Goal: Task Accomplishment & Management: Manage account settings

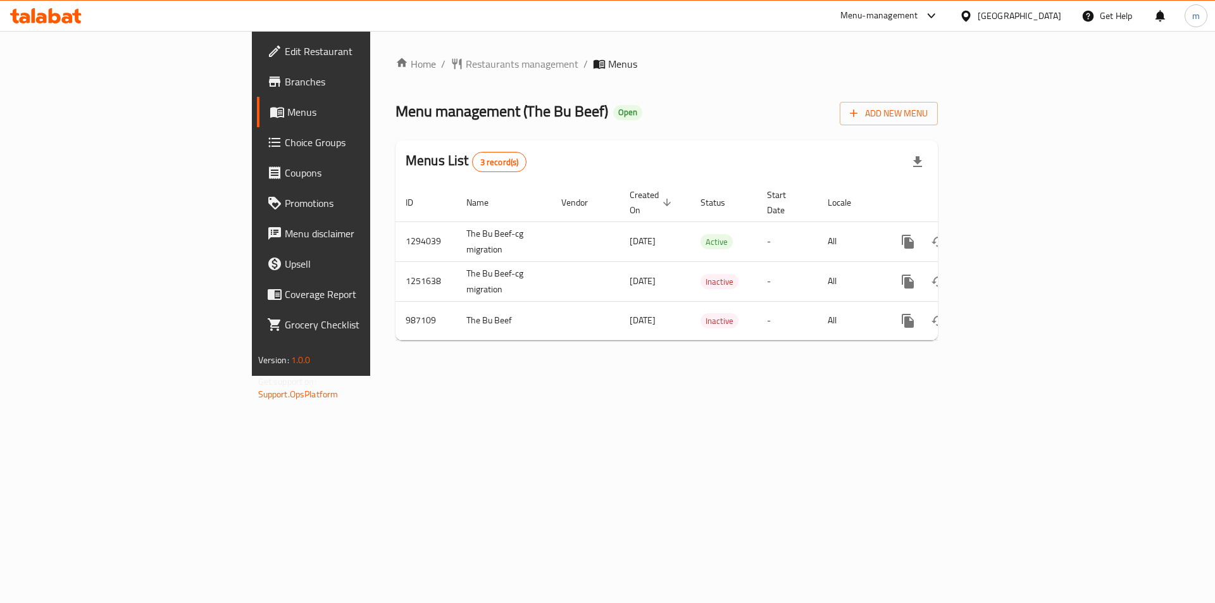
click at [285, 80] on span "Branches" at bounding box center [365, 81] width 160 height 15
click at [285, 79] on span "Branches" at bounding box center [365, 81] width 160 height 15
click at [285, 89] on span "Branches" at bounding box center [365, 81] width 160 height 15
click at [938, 101] on div "Add New Menu" at bounding box center [888, 111] width 98 height 28
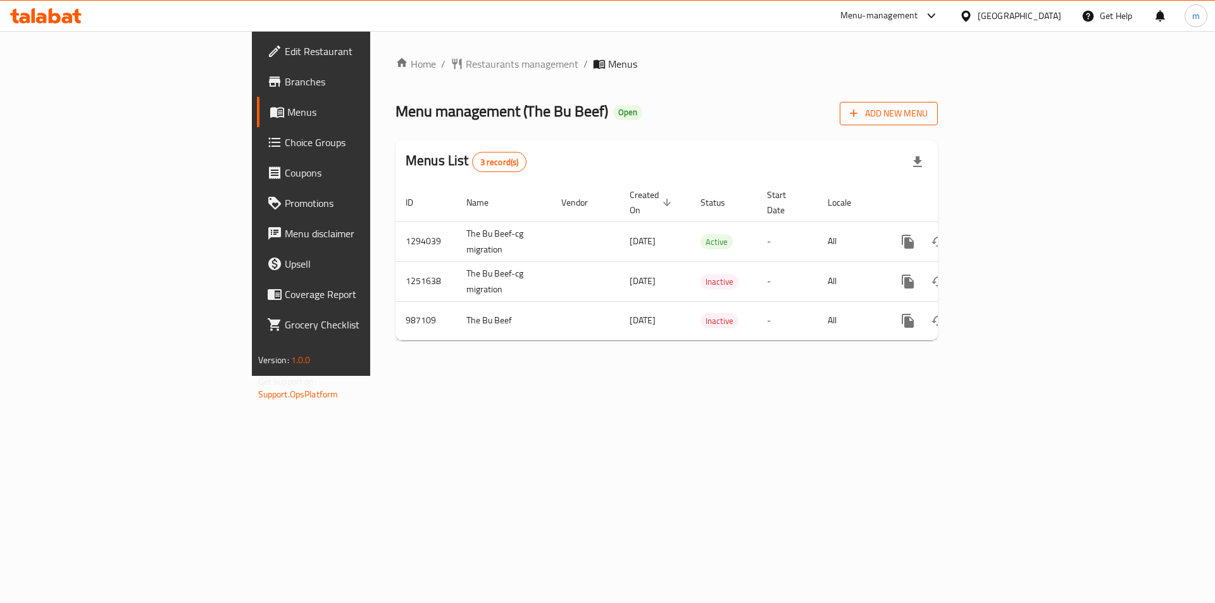
click at [938, 102] on button "Add New Menu" at bounding box center [888, 113] width 98 height 23
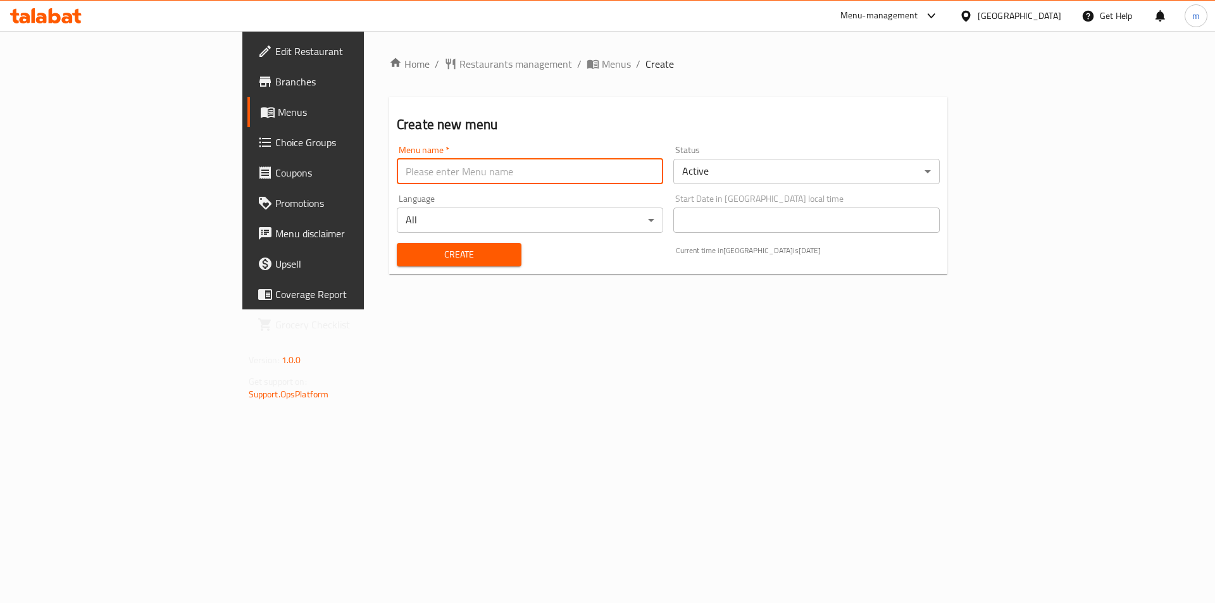
click at [451, 169] on input "text" at bounding box center [530, 171] width 266 height 25
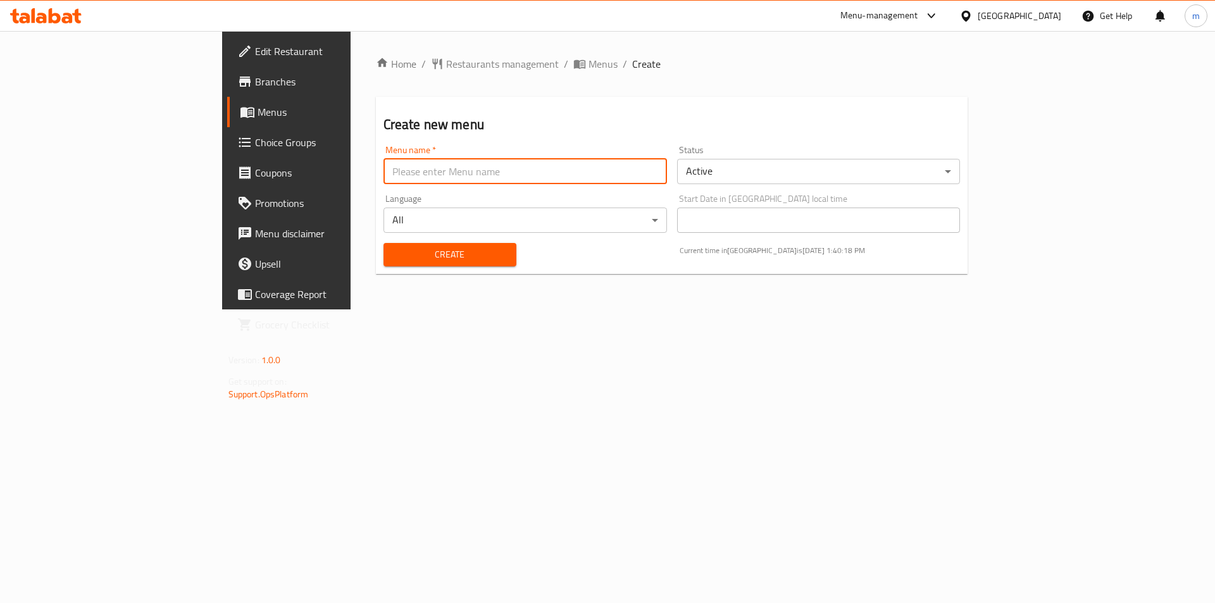
type input "Marwan"
click at [441, 256] on span "Create" at bounding box center [449, 255] width 113 height 16
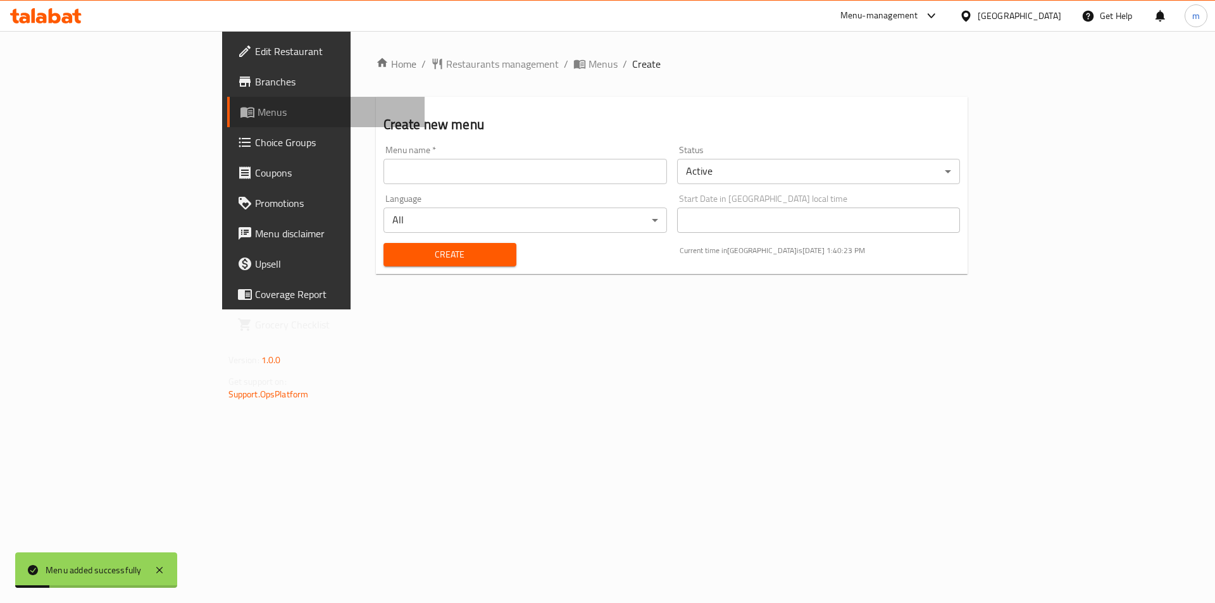
click at [257, 115] on span "Menus" at bounding box center [336, 111] width 158 height 15
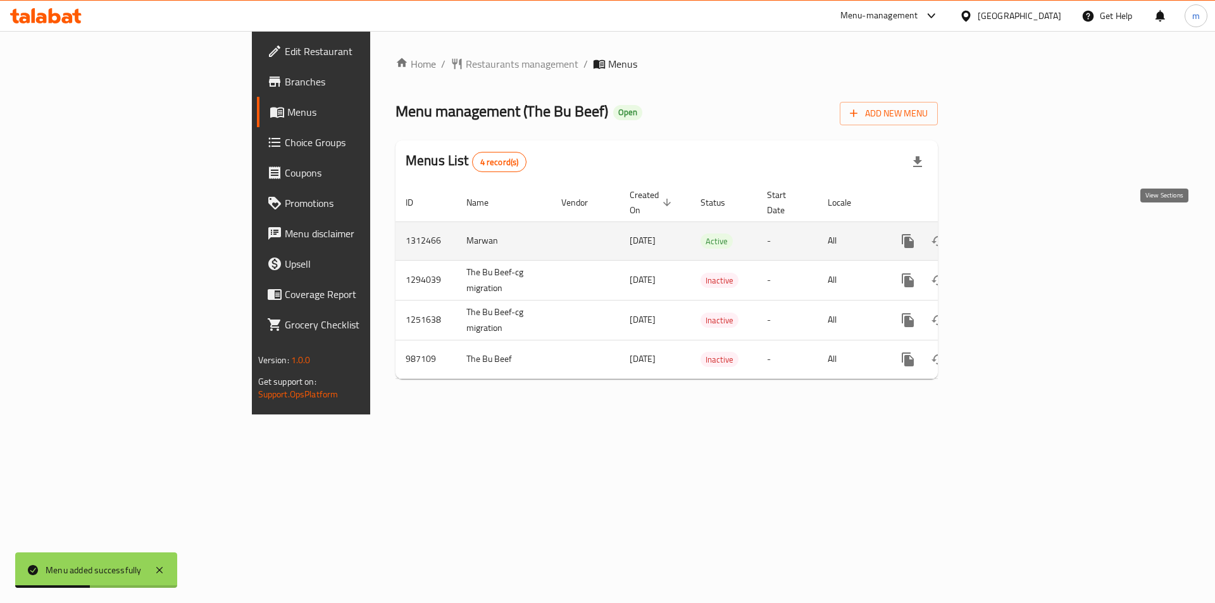
click at [1006, 233] on icon "enhanced table" at bounding box center [998, 240] width 15 height 15
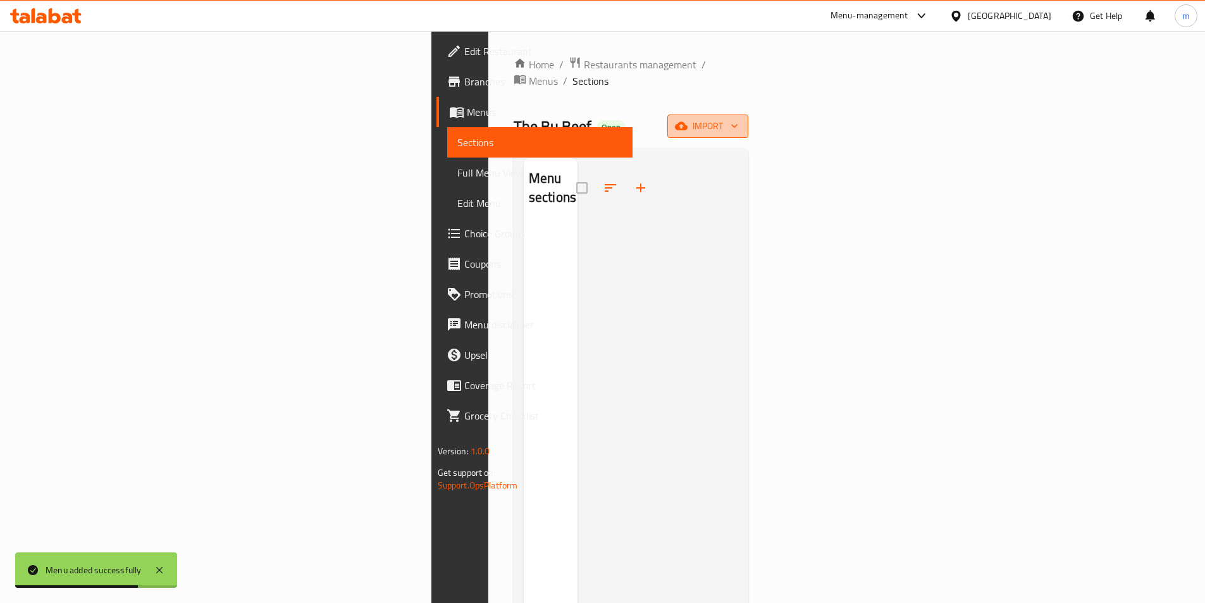
click at [738, 118] on span "import" at bounding box center [708, 126] width 61 height 16
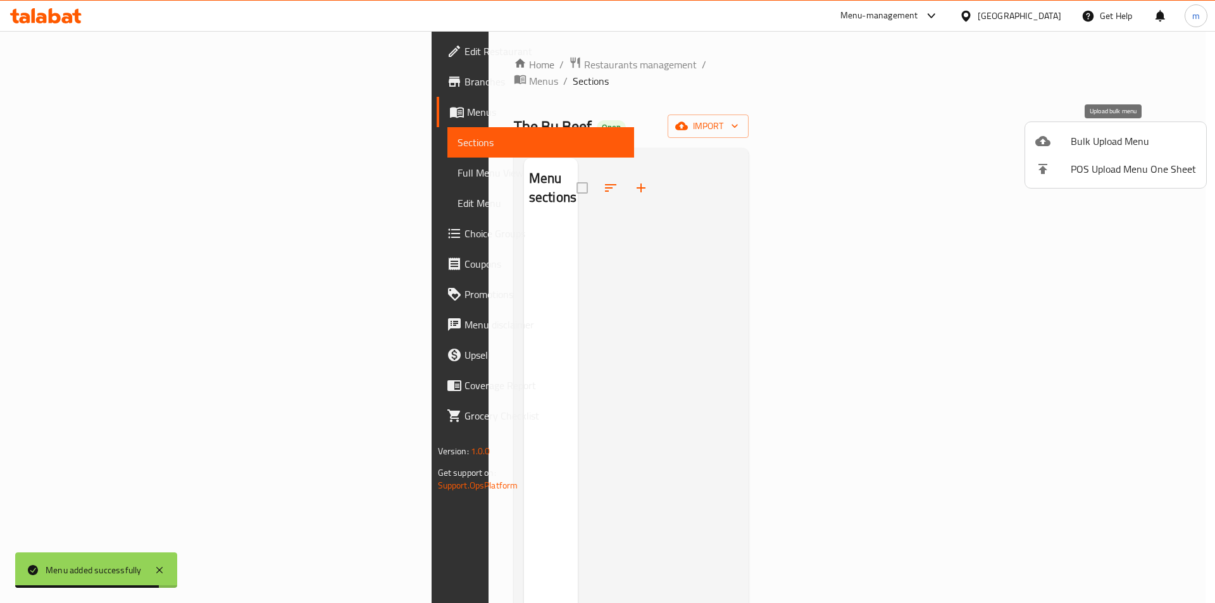
click at [1056, 139] on div at bounding box center [1052, 140] width 35 height 15
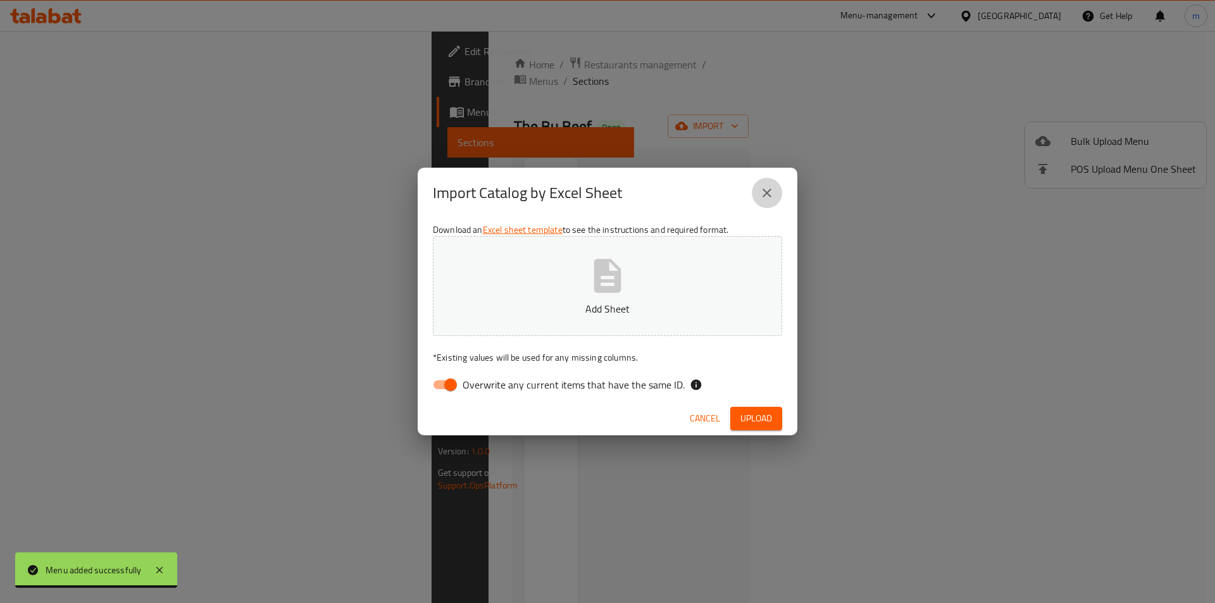
click at [779, 189] on button "close" at bounding box center [767, 193] width 30 height 30
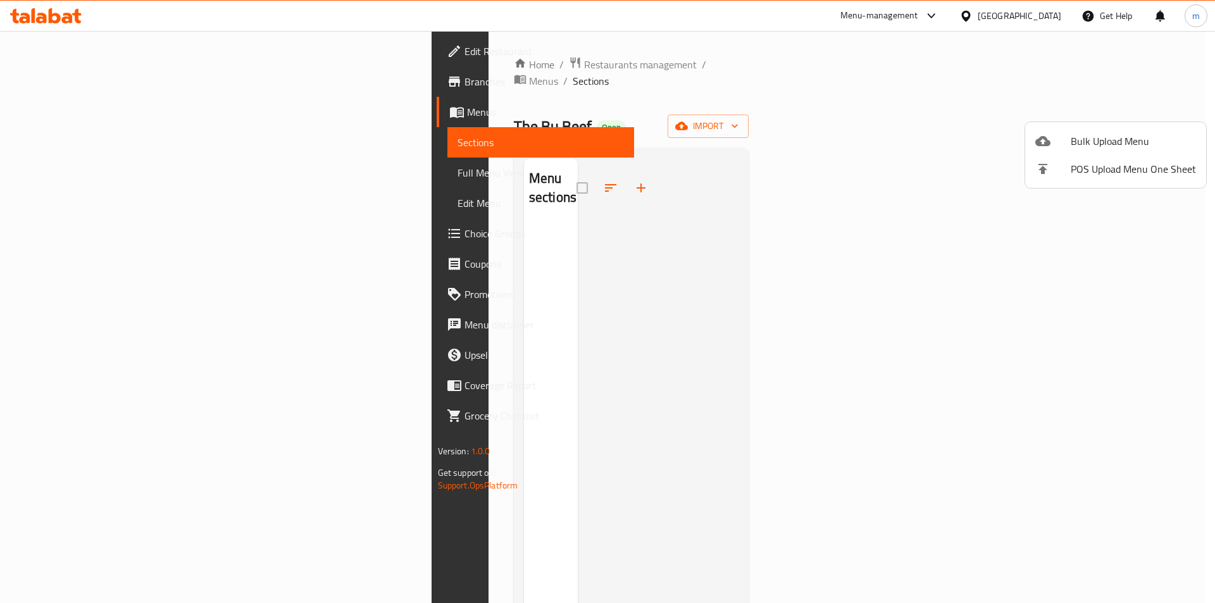
click at [70, 134] on div at bounding box center [607, 301] width 1215 height 603
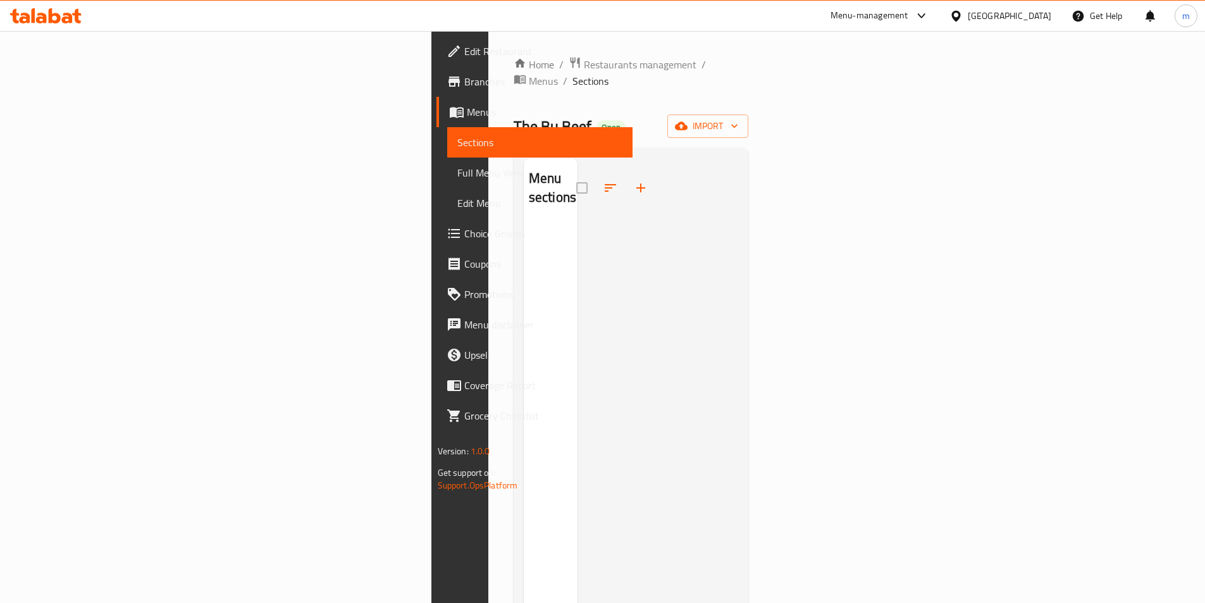
click at [447, 134] on link "Sections" at bounding box center [539, 142] width 185 height 30
click at [457, 168] on span "Full Menu View" at bounding box center [539, 172] width 165 height 15
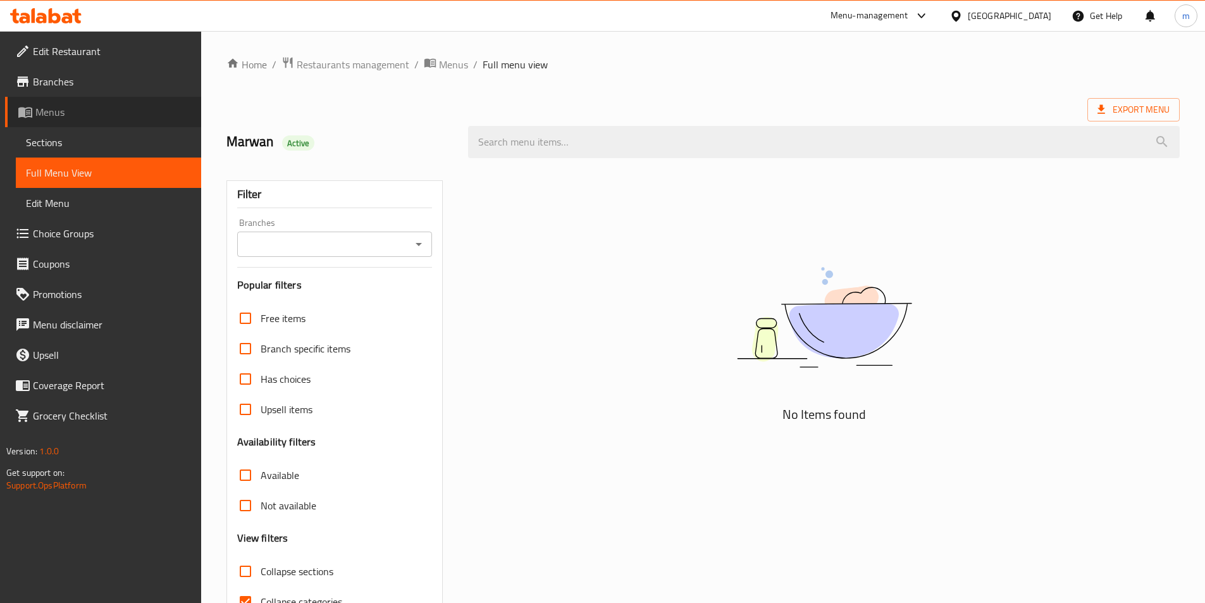
click at [70, 119] on span "Menus" at bounding box center [113, 111] width 156 height 15
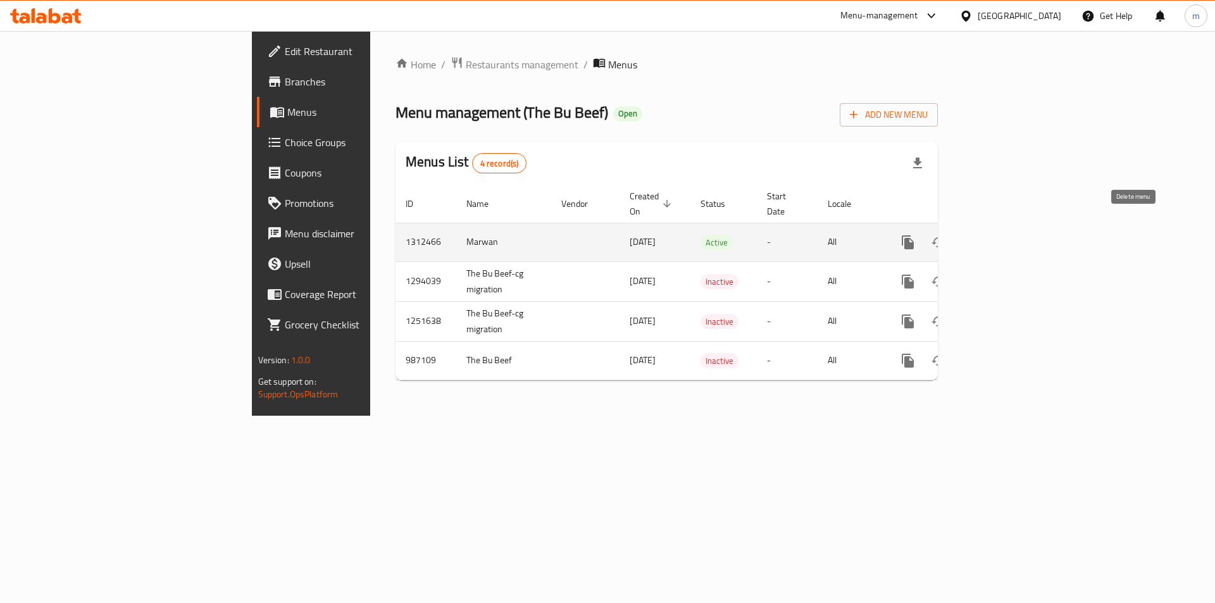
click at [973, 237] on icon "enhanced table" at bounding box center [968, 242] width 9 height 11
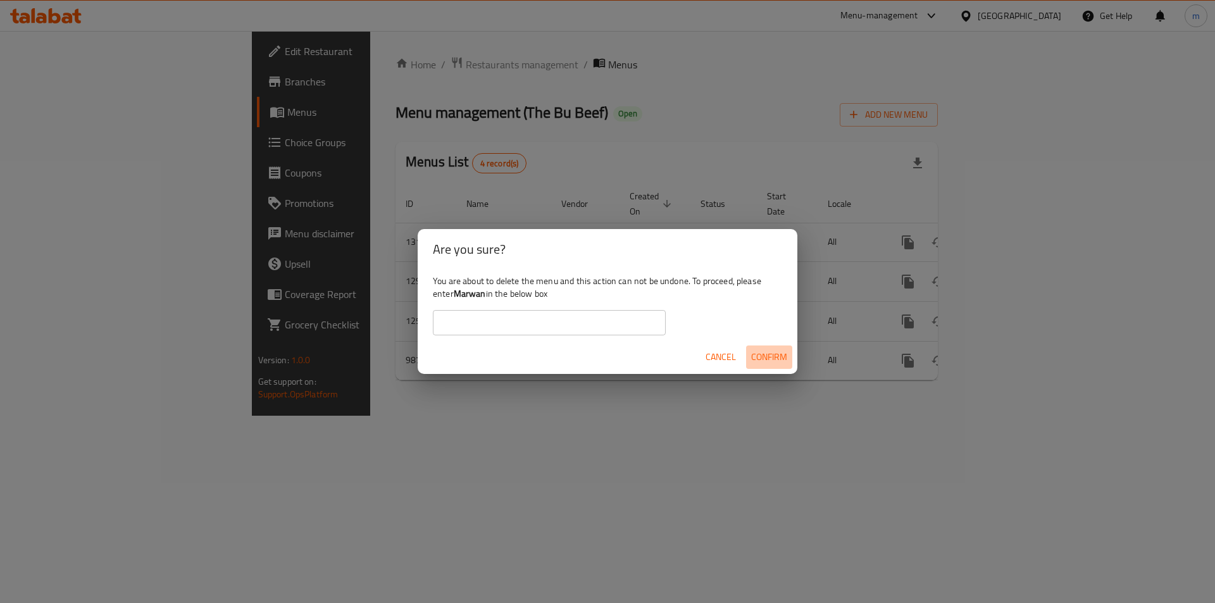
click at [754, 352] on span "Confirm" at bounding box center [769, 357] width 36 height 16
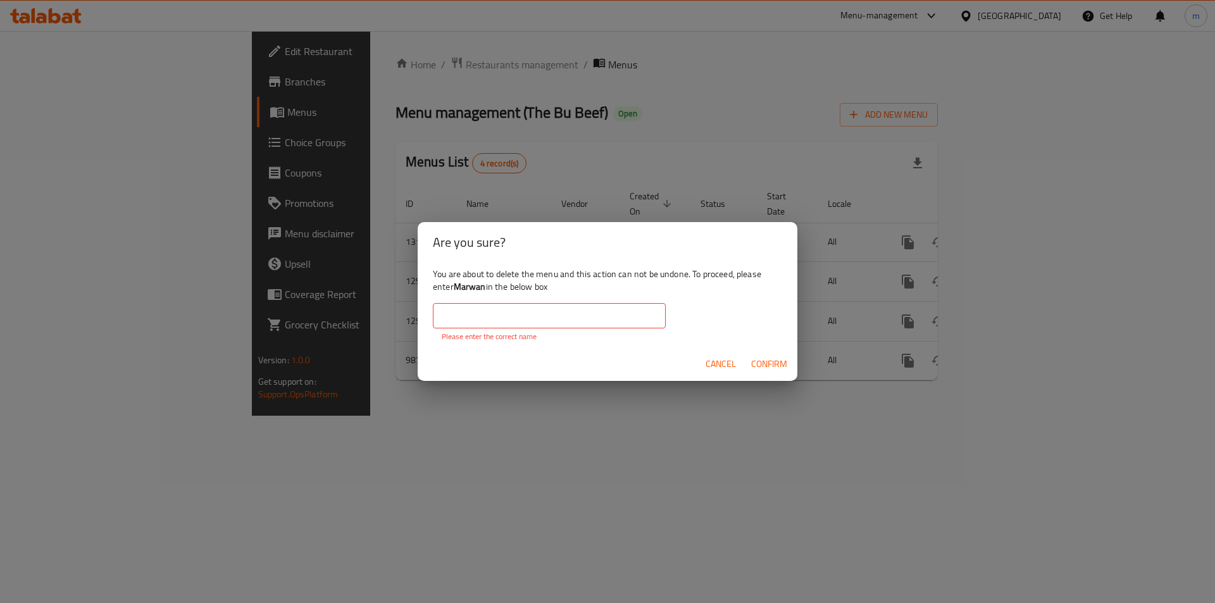
click at [604, 309] on input "text" at bounding box center [549, 315] width 233 height 25
type input "ة"
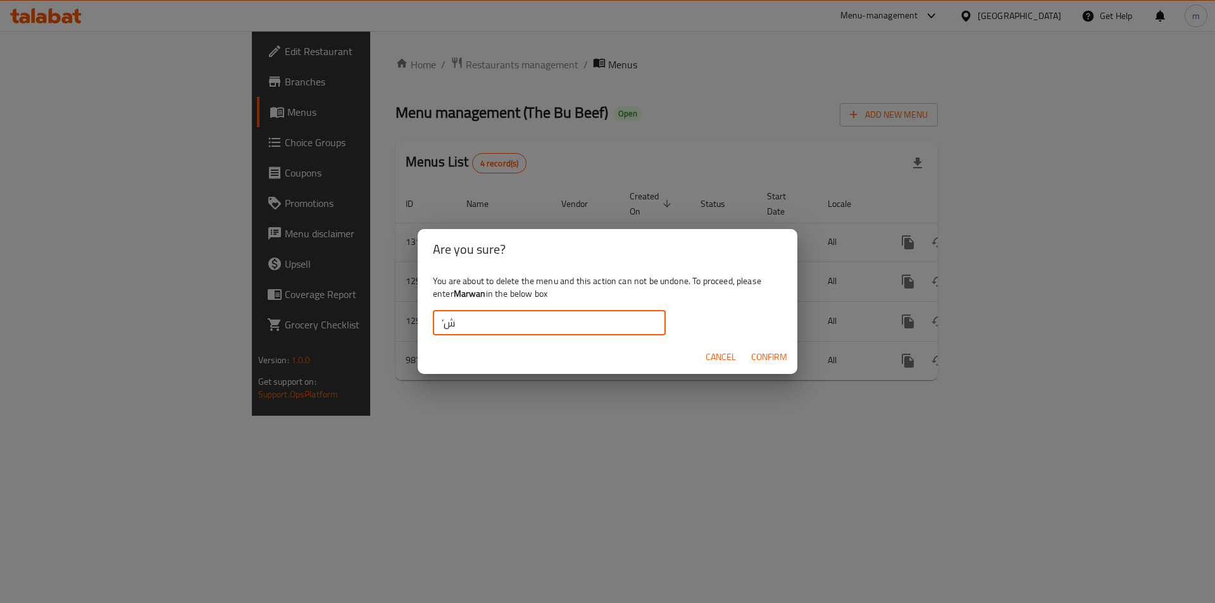
type input "’"
type input "Marwan"
click at [767, 356] on span "Confirm" at bounding box center [769, 357] width 36 height 16
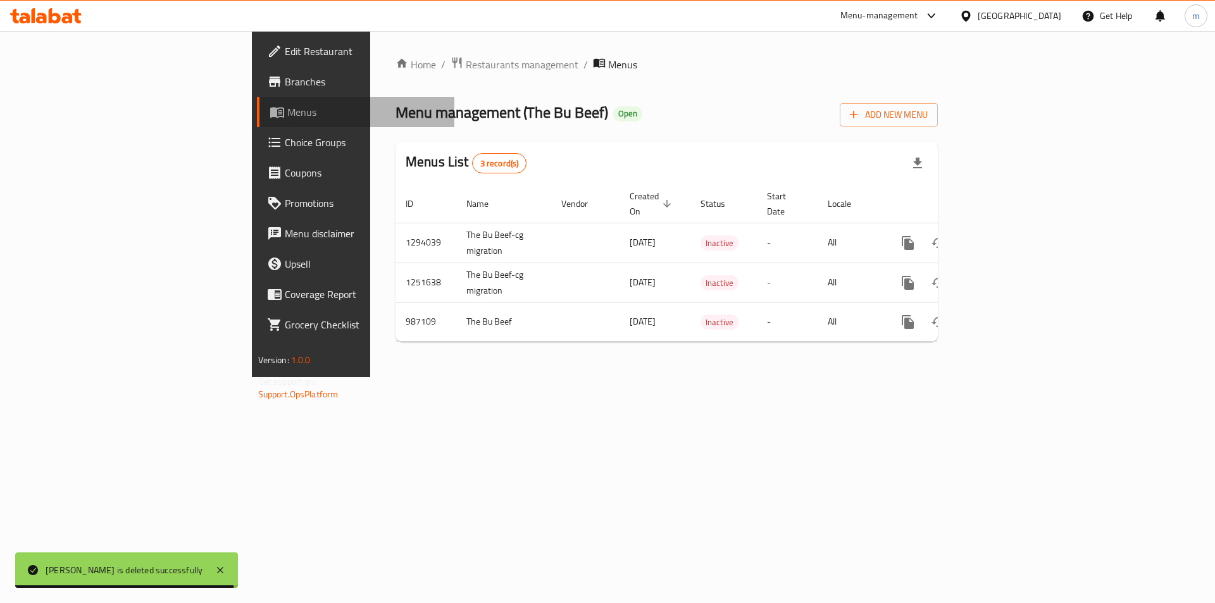
click at [287, 115] on span "Menus" at bounding box center [366, 111] width 158 height 15
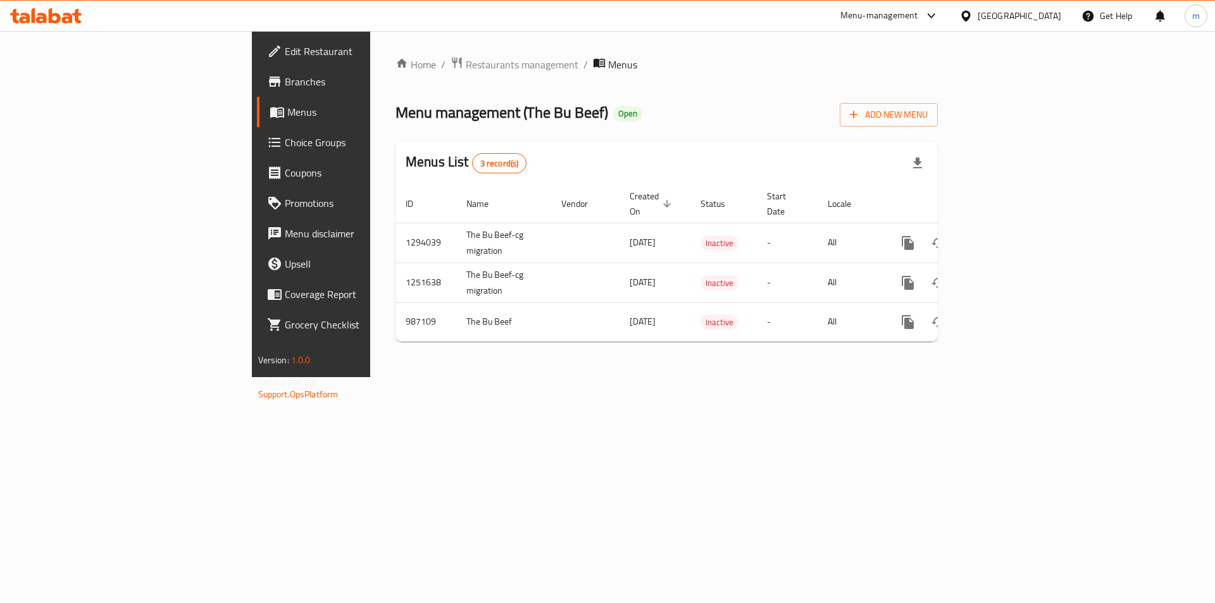
click at [285, 85] on span "Branches" at bounding box center [365, 81] width 160 height 15
click at [257, 73] on link "Branches" at bounding box center [356, 81] width 198 height 30
click at [257, 90] on link "Branches" at bounding box center [356, 81] width 198 height 30
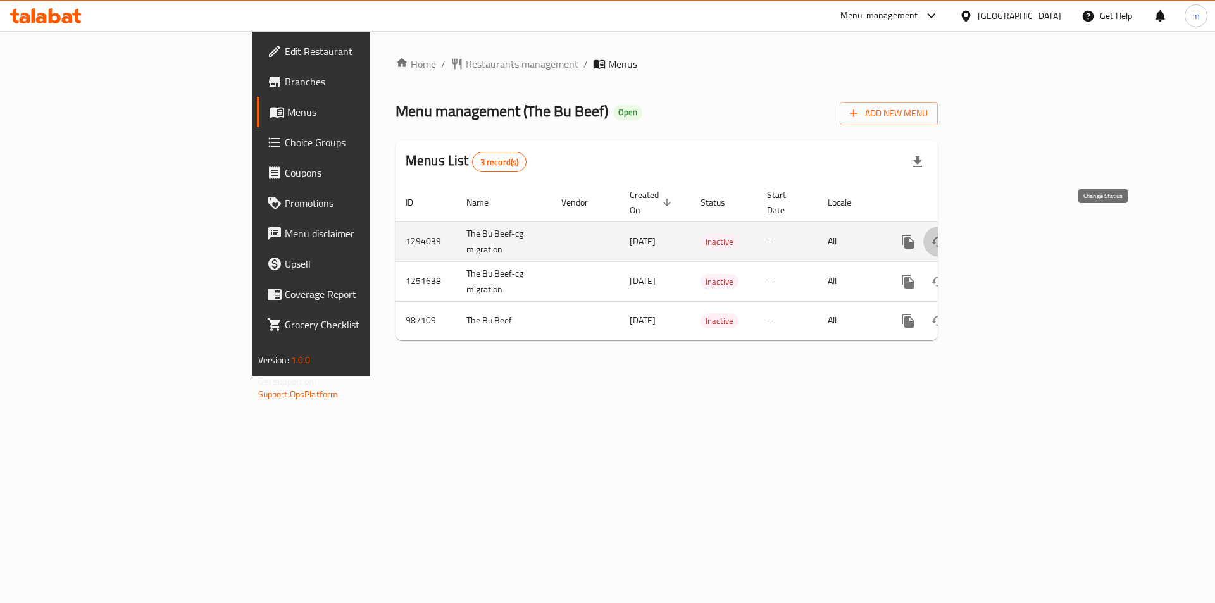
click at [946, 234] on icon "enhanced table" at bounding box center [938, 241] width 15 height 15
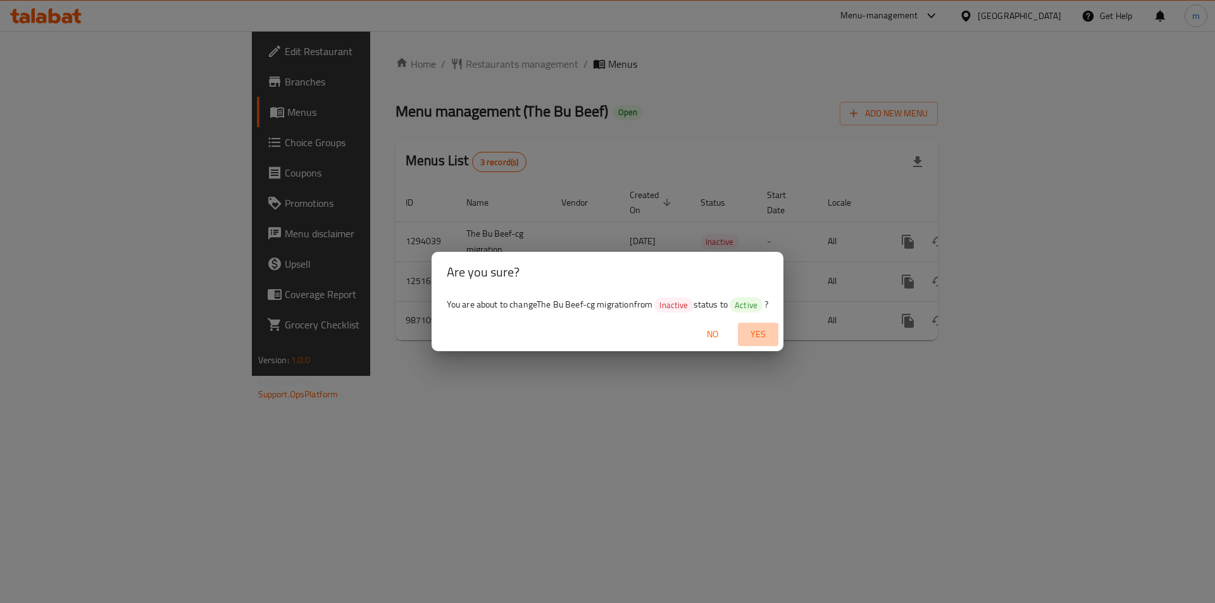
click at [766, 326] on span "Yes" at bounding box center [758, 334] width 30 height 16
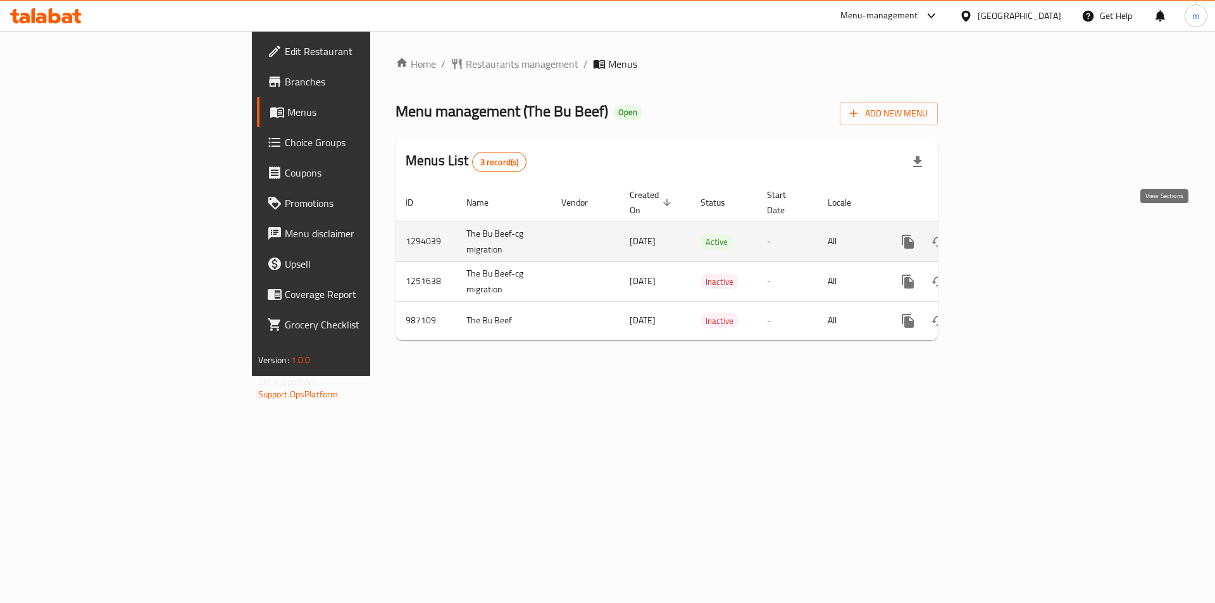
click at [1005, 236] on icon "enhanced table" at bounding box center [998, 241] width 11 height 11
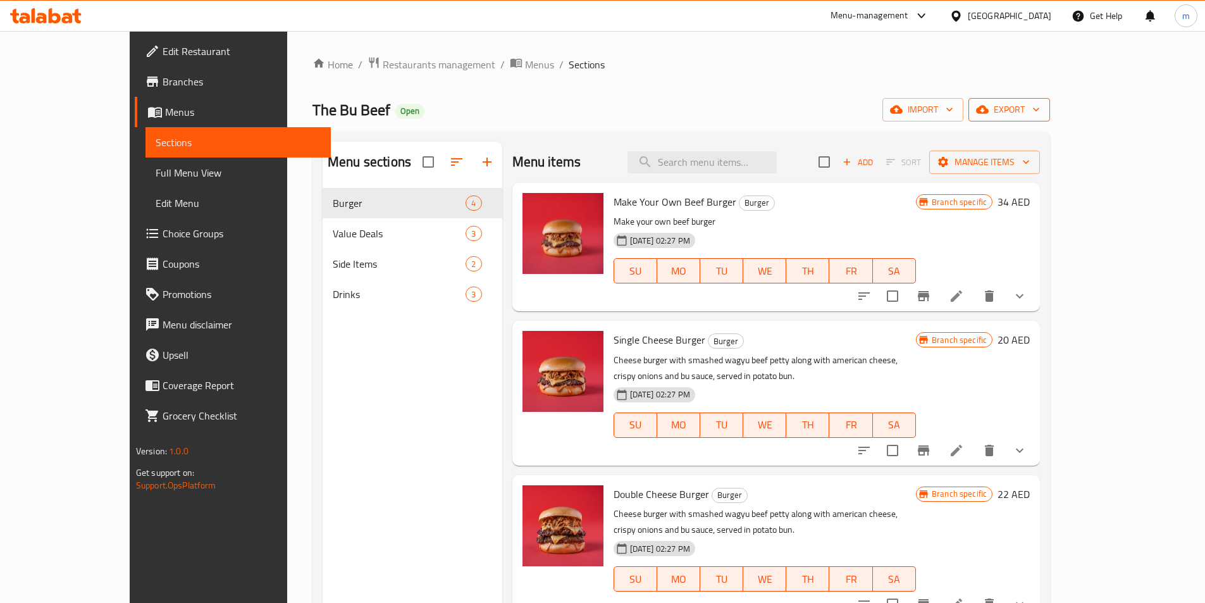
click at [1040, 110] on span "export" at bounding box center [1009, 110] width 61 height 16
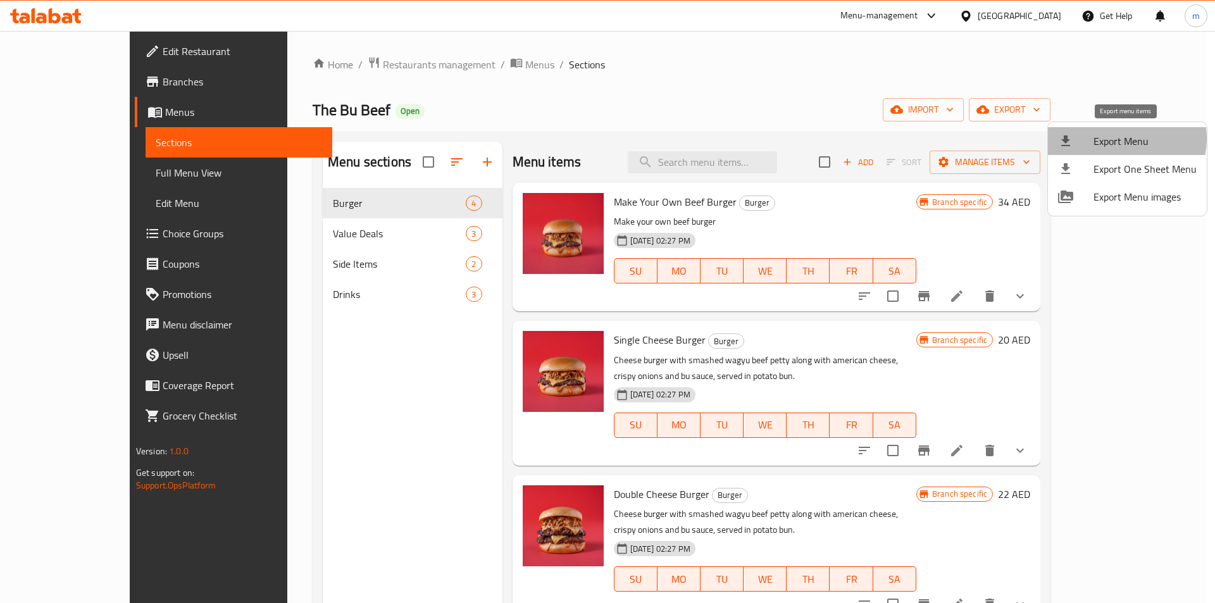
click at [1122, 139] on span "Export Menu" at bounding box center [1144, 140] width 103 height 15
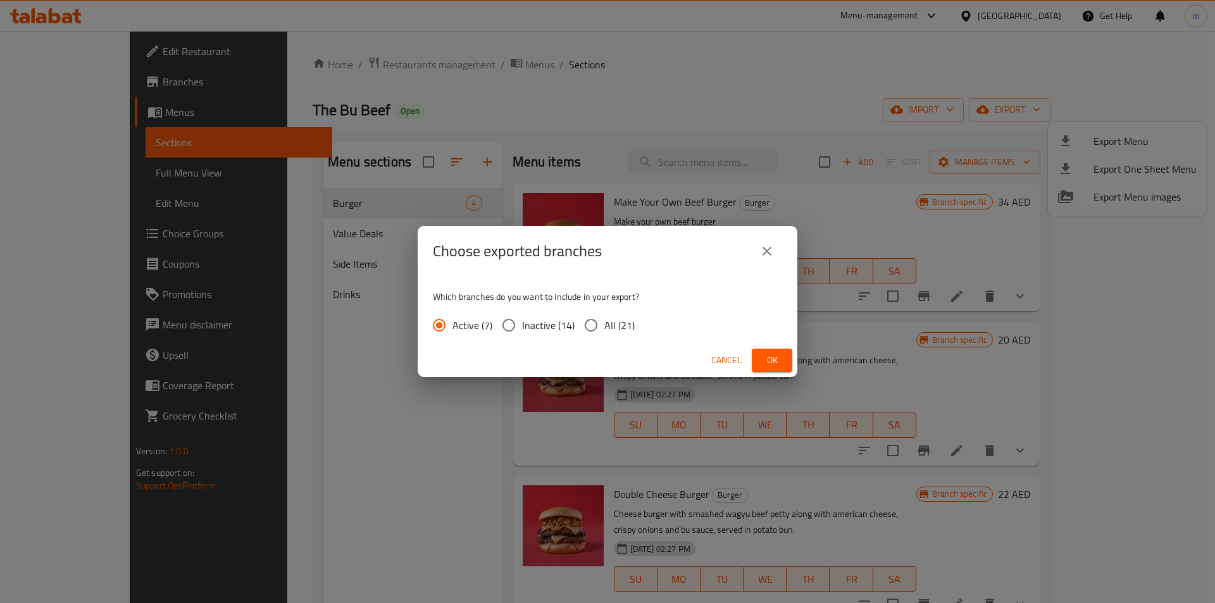
click at [598, 327] on input "All (21)" at bounding box center [591, 325] width 27 height 27
radio input "true"
click at [769, 251] on icon "close" at bounding box center [766, 251] width 15 height 15
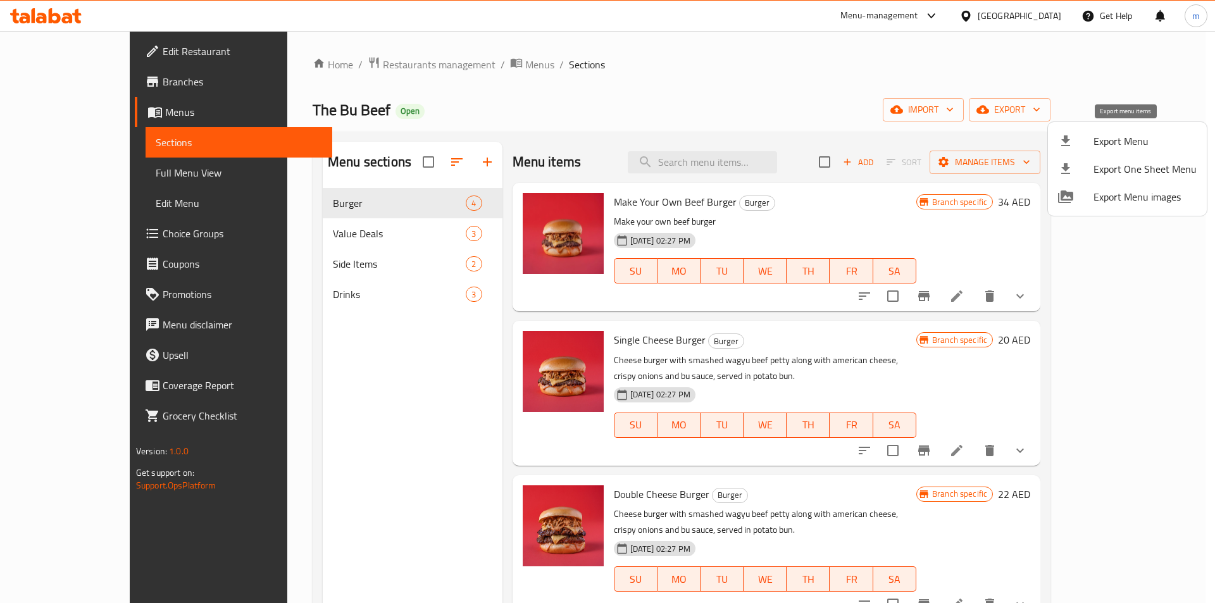
click at [1135, 144] on span "Export Menu" at bounding box center [1144, 140] width 103 height 15
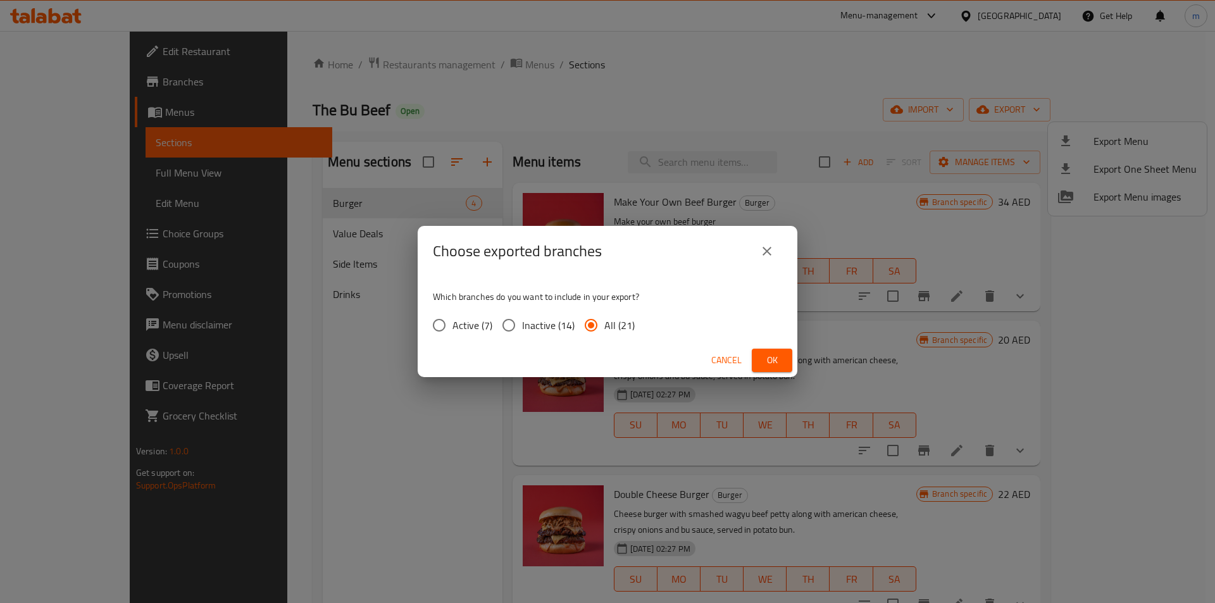
click at [765, 355] on span "Ok" at bounding box center [772, 360] width 20 height 16
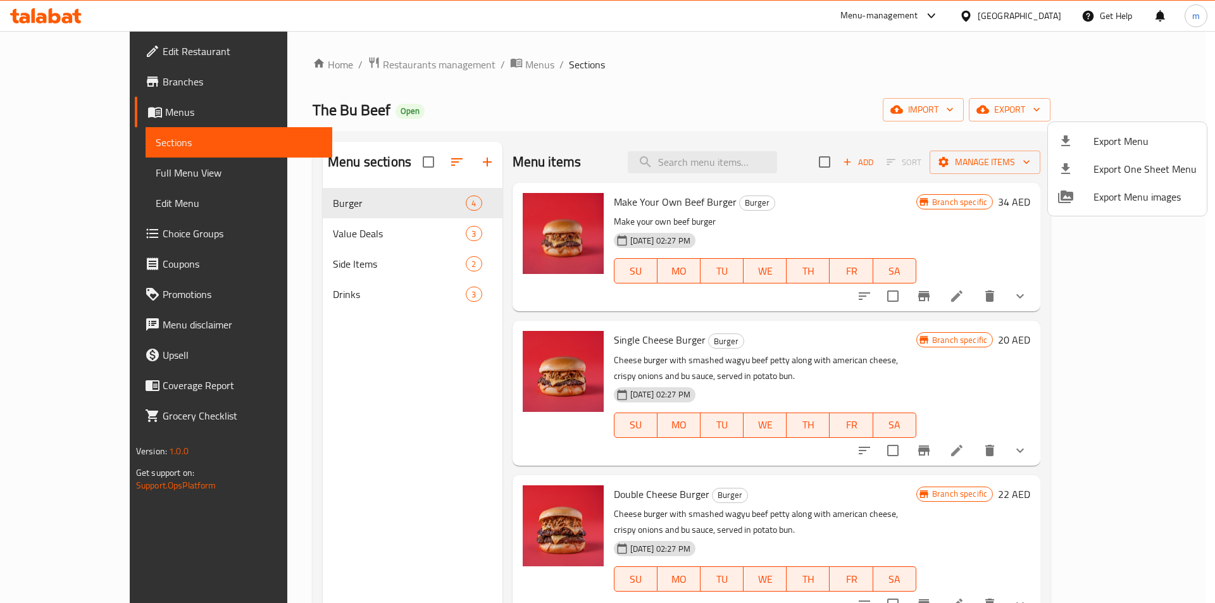
click at [78, 84] on div at bounding box center [607, 301] width 1215 height 603
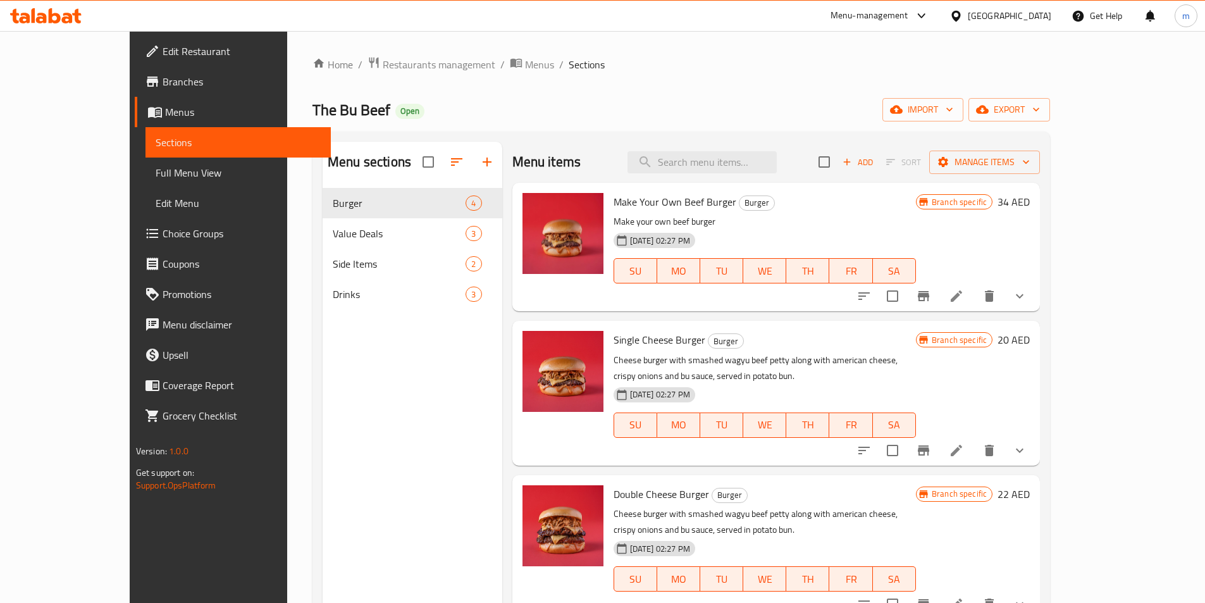
click at [709, 77] on div "Home / Restaurants management / Menus / Sections The Bu Beef Open import export…" at bounding box center [682, 405] width 738 height 698
click at [1030, 163] on span "Manage items" at bounding box center [984, 162] width 90 height 16
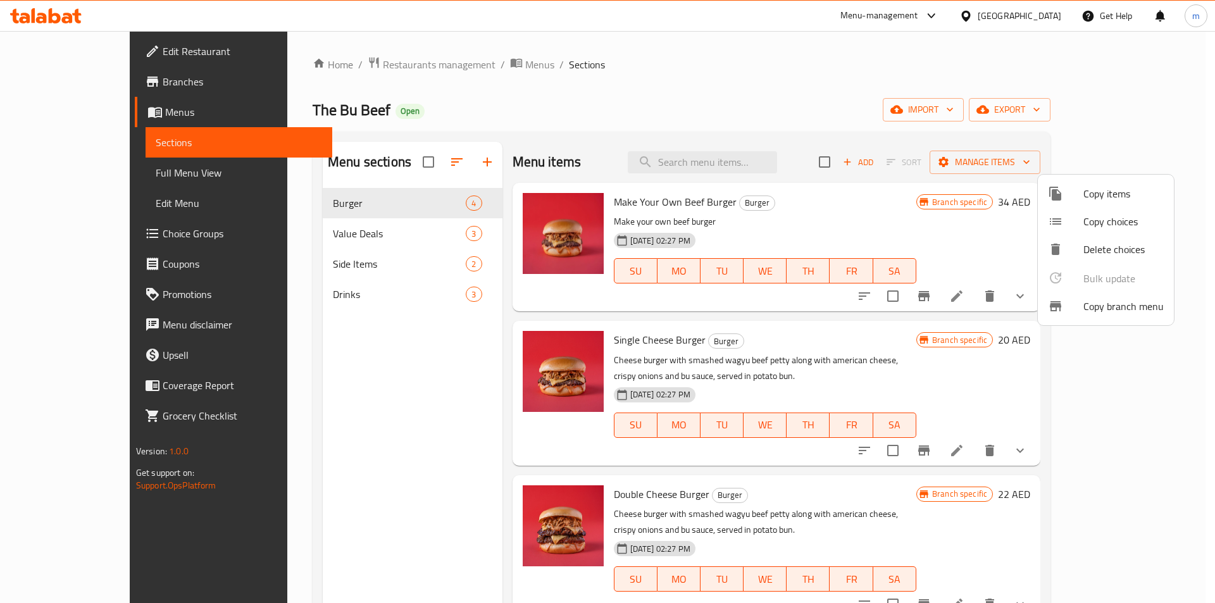
click at [1106, 313] on span "Copy branch menu" at bounding box center [1123, 306] width 80 height 15
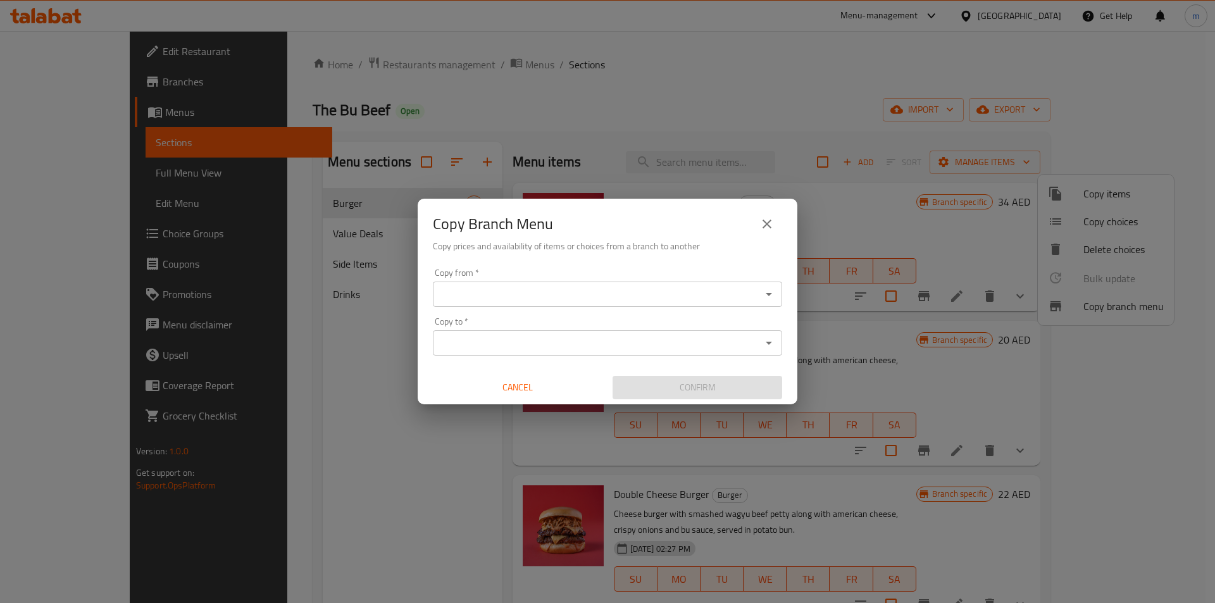
click at [586, 293] on input "Copy from   *" at bounding box center [596, 294] width 321 height 18
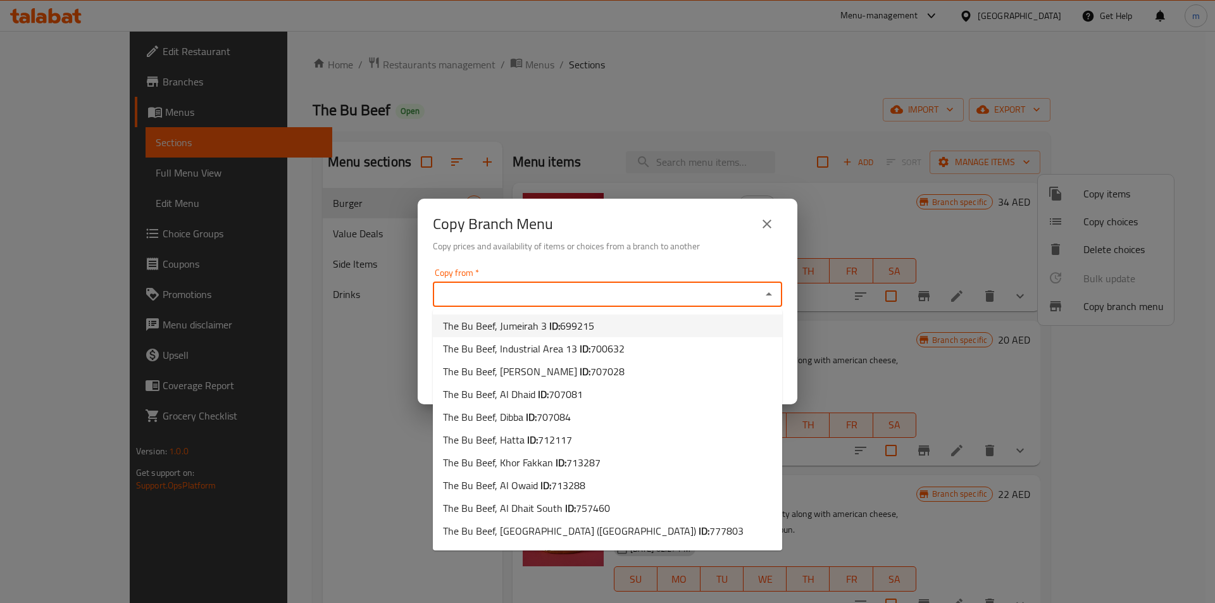
click at [559, 296] on input "Copy from   *" at bounding box center [596, 294] width 321 height 18
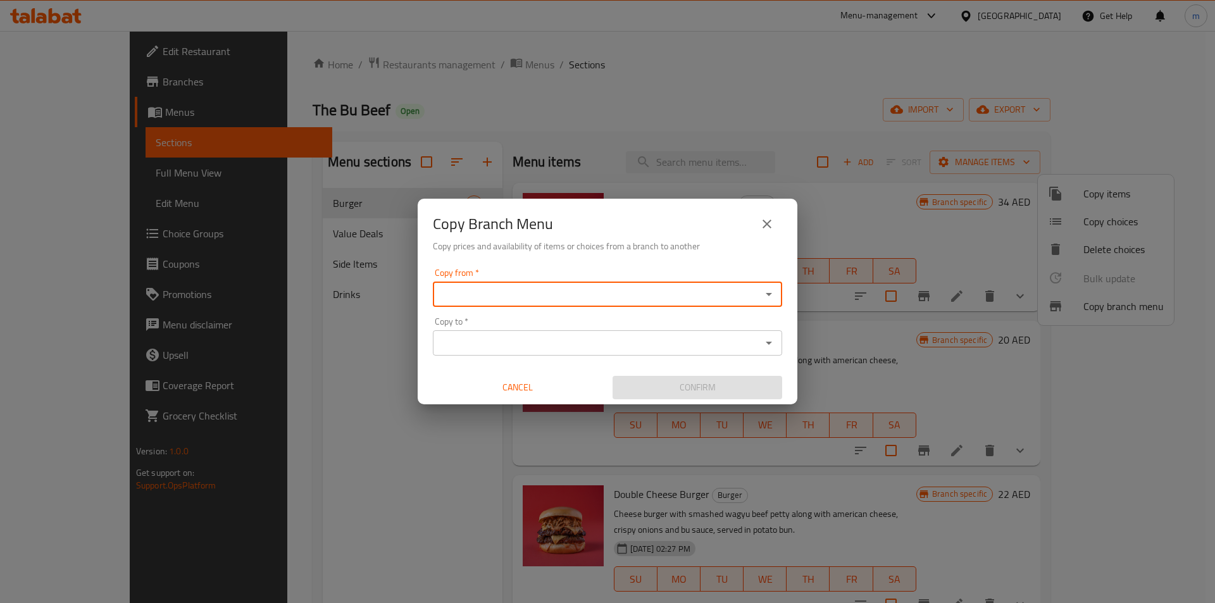
click at [559, 296] on input "Copy from   *" at bounding box center [596, 294] width 321 height 18
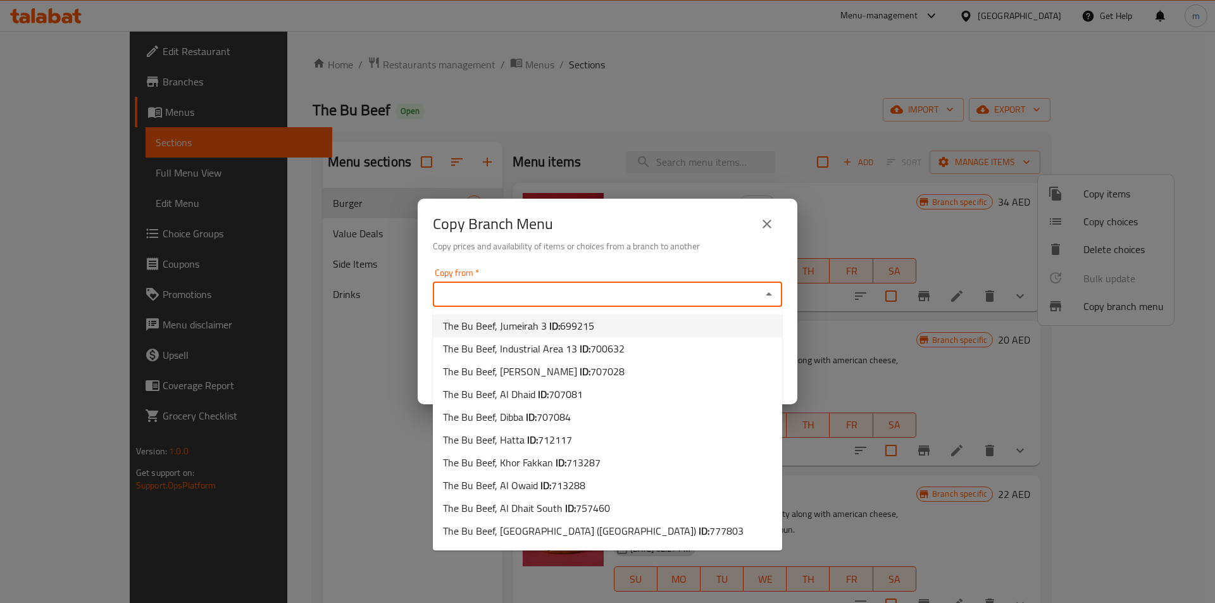
click at [384, 106] on div "Copy Branch Menu Copy prices and availability of items or choices from a branch…" at bounding box center [607, 301] width 1215 height 603
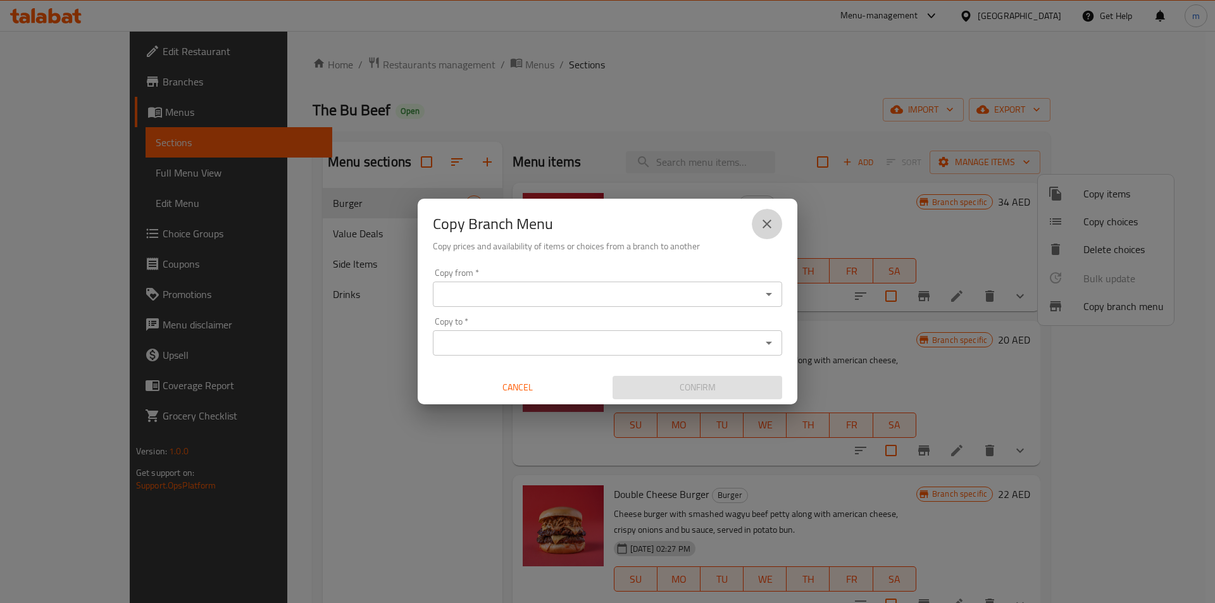
click at [767, 223] on icon "close" at bounding box center [766, 224] width 9 height 9
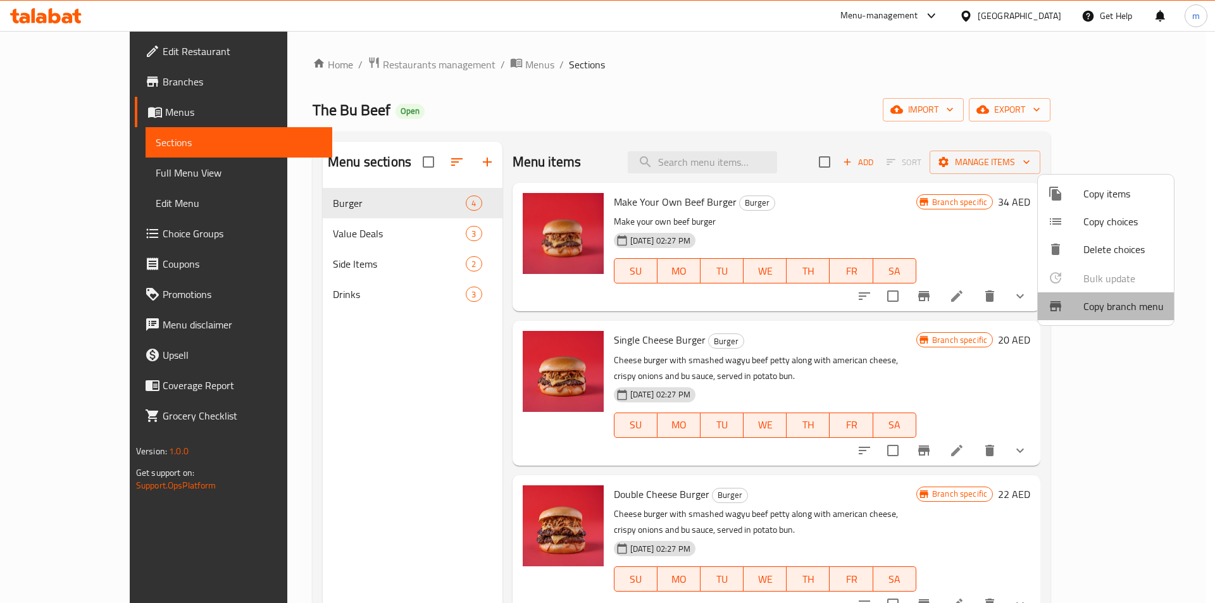
click at [1125, 304] on span "Copy branch menu" at bounding box center [1123, 306] width 80 height 15
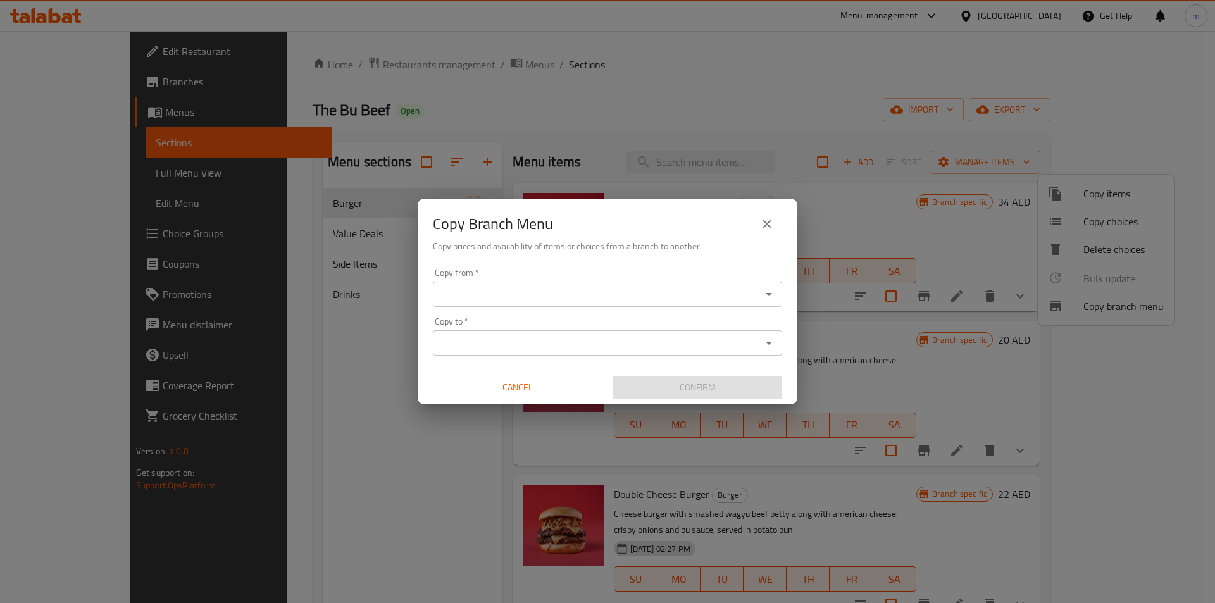
click at [593, 294] on input "Copy from   *" at bounding box center [596, 294] width 321 height 18
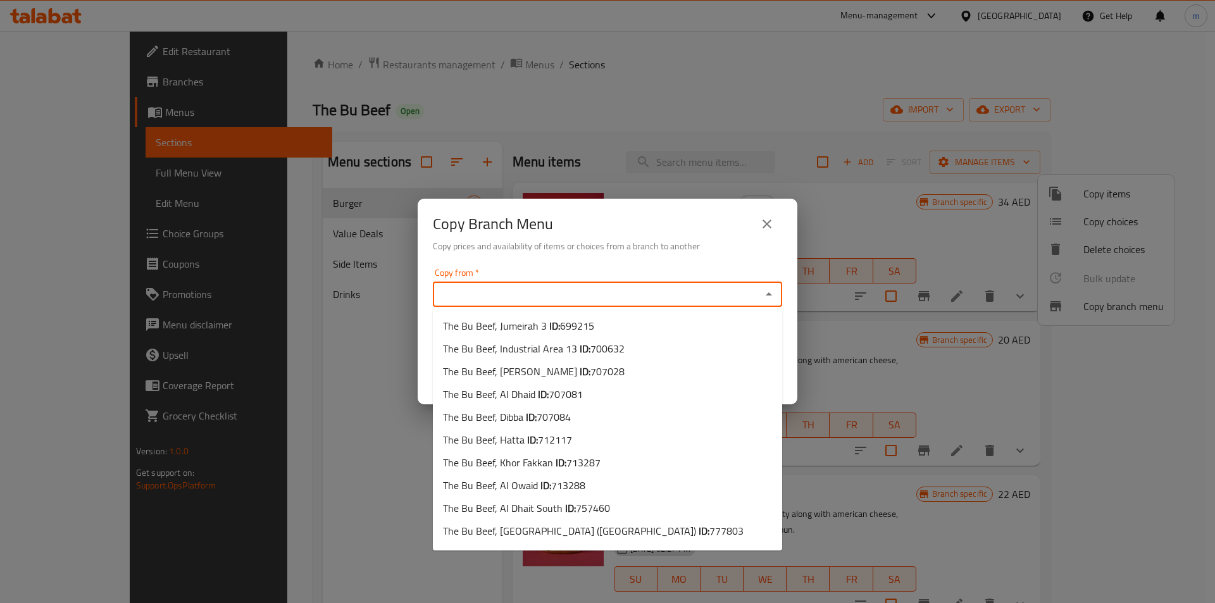
paste input "757460"
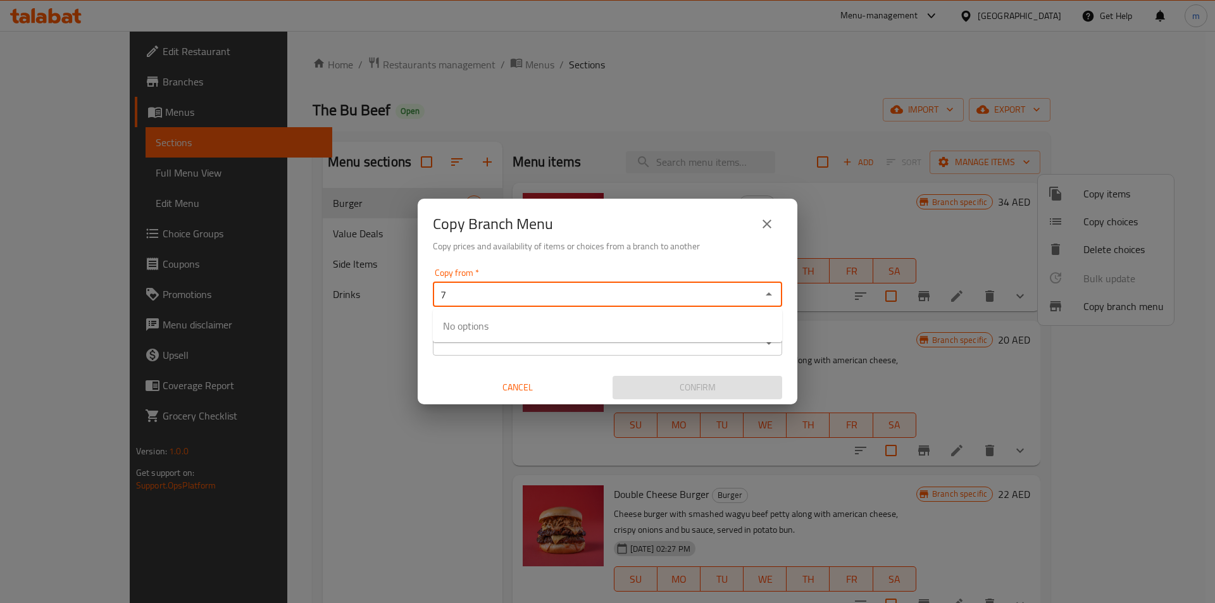
type input "7"
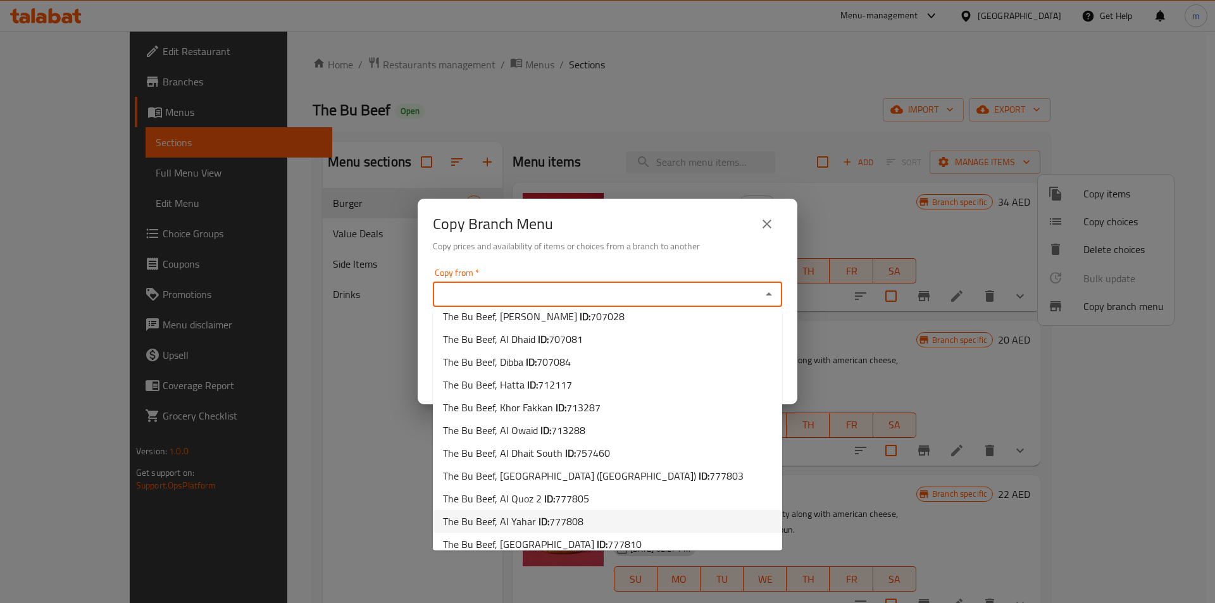
scroll to position [127, 0]
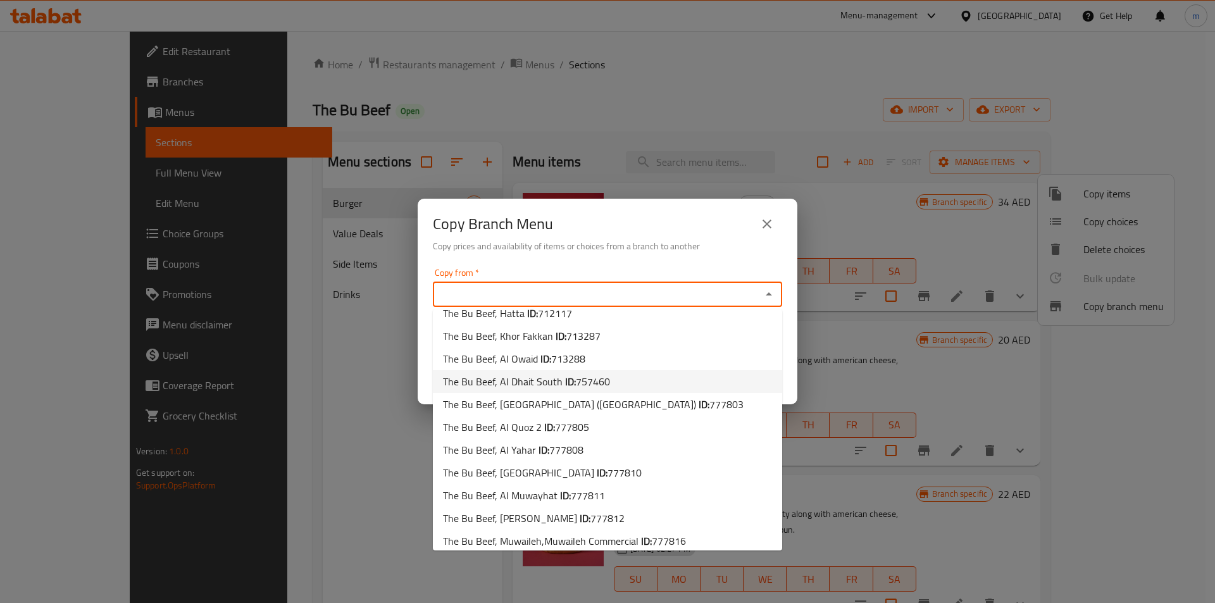
click at [605, 384] on span "757460" at bounding box center [593, 381] width 34 height 19
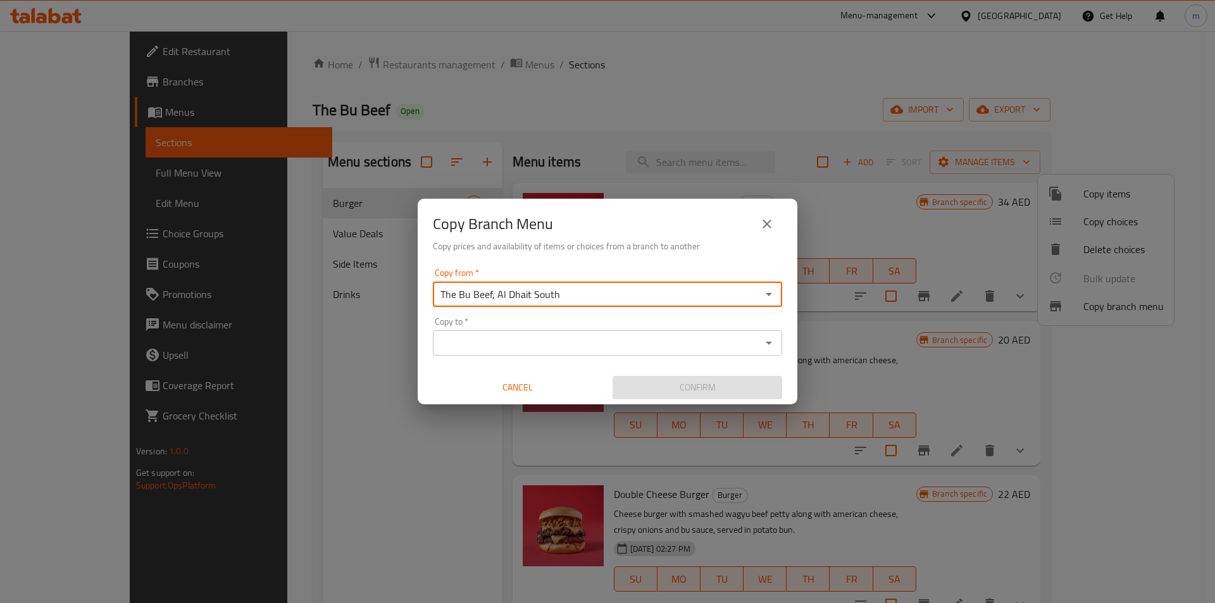
type input "The Bu Beef, Al Dhait South"
click at [505, 336] on input "Copy to   *" at bounding box center [596, 343] width 321 height 18
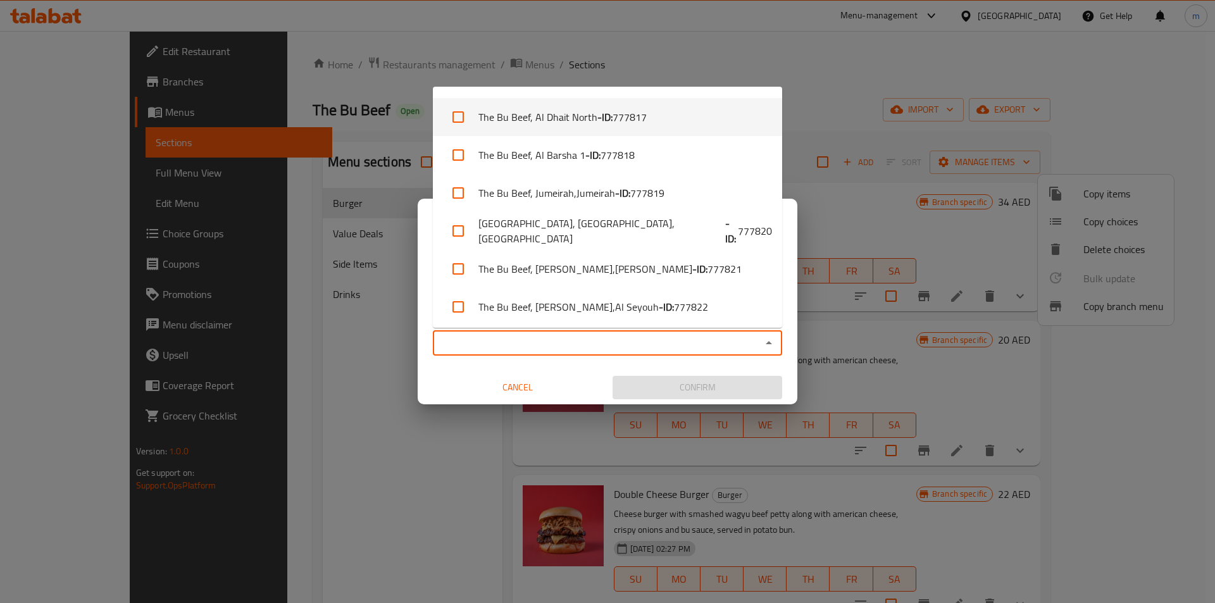
scroll to position [604, 0]
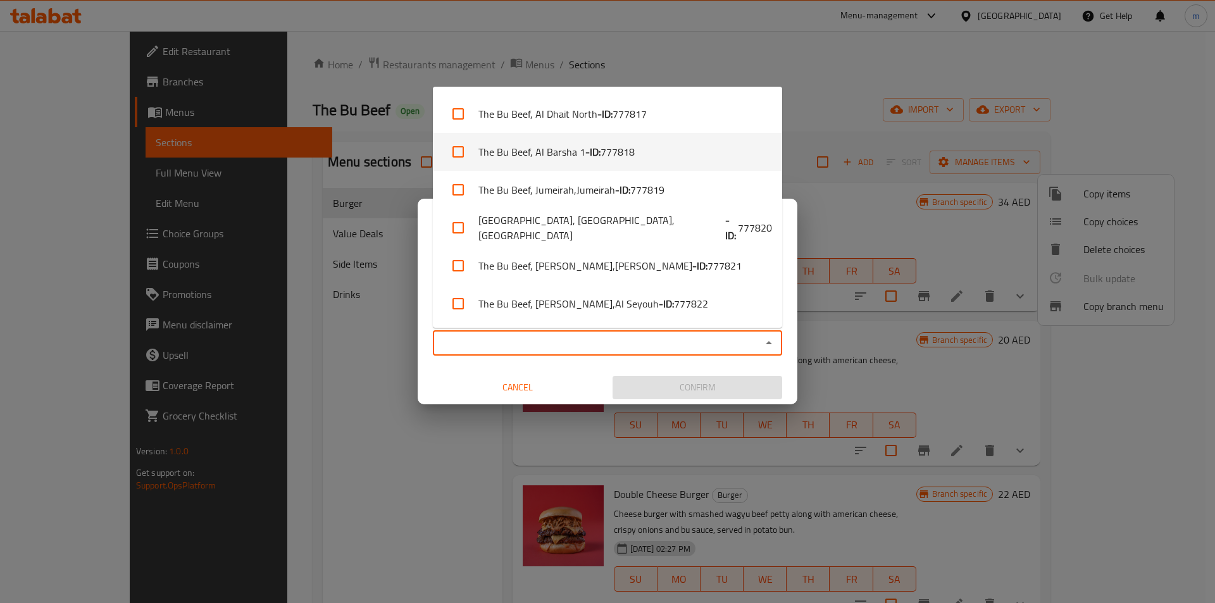
click at [608, 156] on span "777818" at bounding box center [617, 151] width 34 height 15
checkbox input "true"
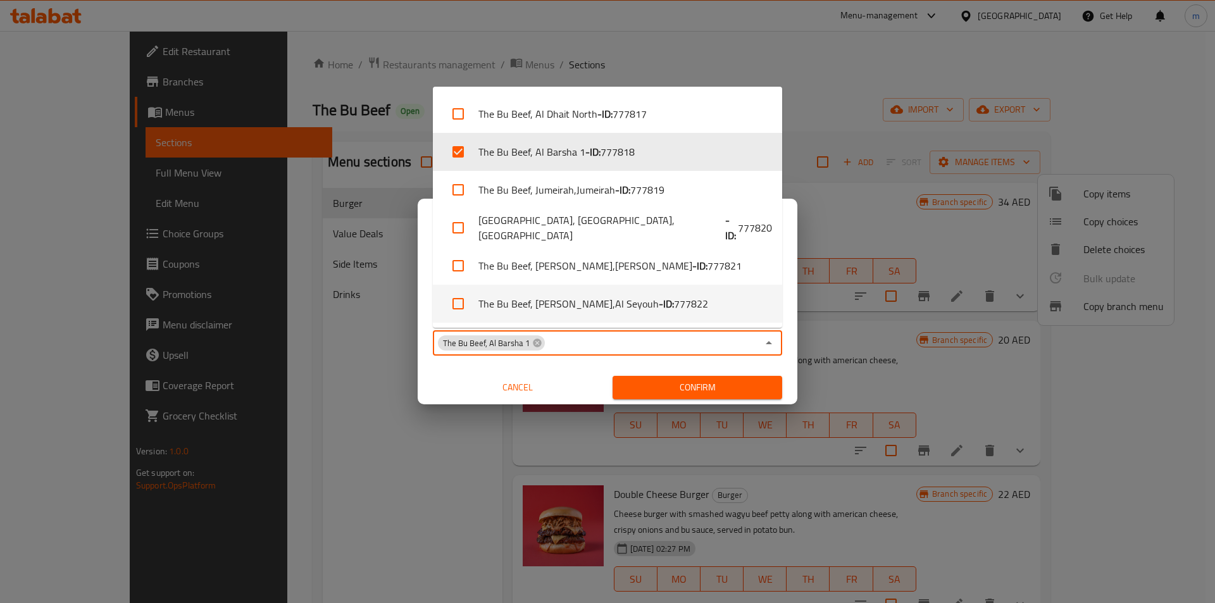
click at [650, 387] on span "Confirm" at bounding box center [696, 388] width 149 height 16
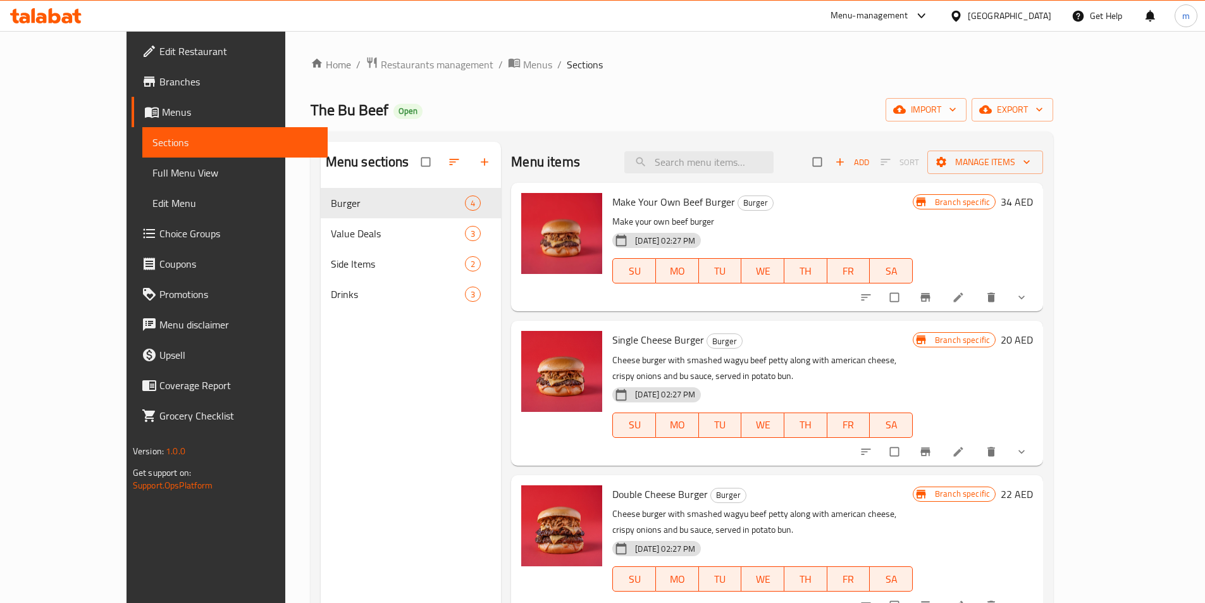
click at [159, 78] on span "Branches" at bounding box center [238, 81] width 158 height 15
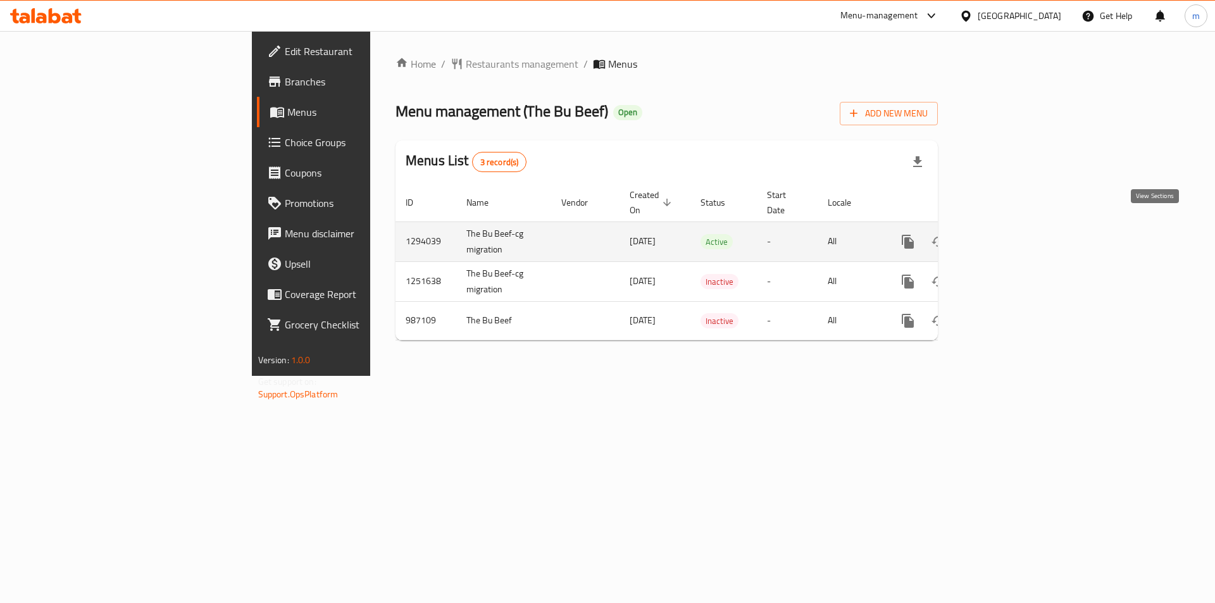
click at [1006, 234] on icon "enhanced table" at bounding box center [998, 241] width 15 height 15
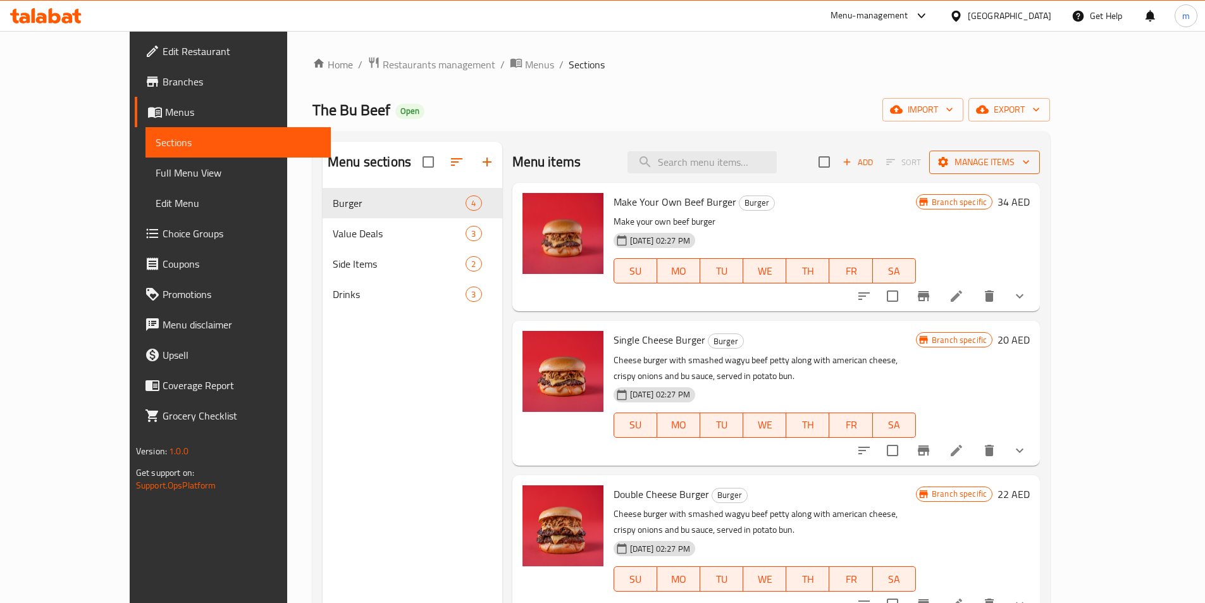
click at [1030, 170] on span "Manage items" at bounding box center [984, 162] width 90 height 16
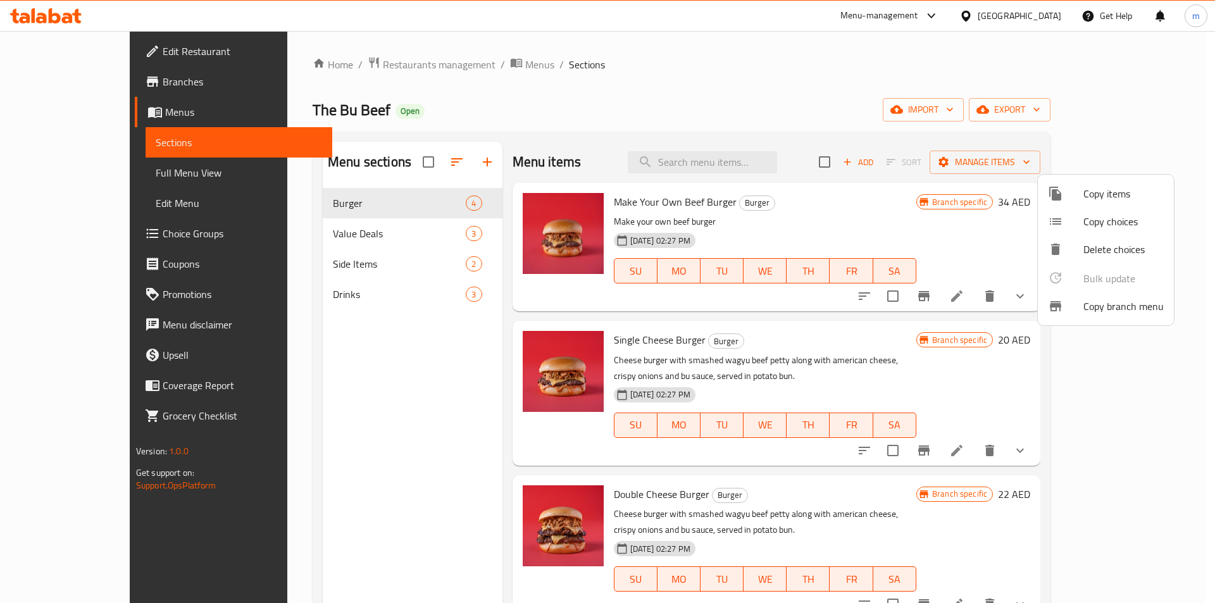
click at [1134, 302] on span "Copy branch menu" at bounding box center [1123, 306] width 80 height 15
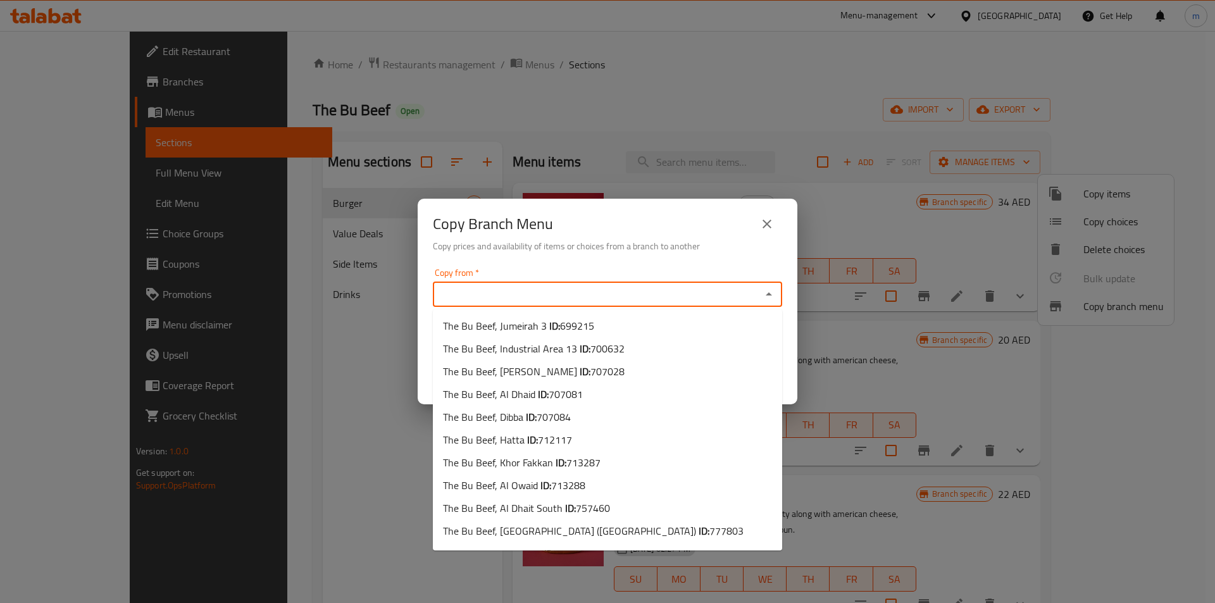
click at [630, 295] on input "Copy from   *" at bounding box center [596, 294] width 321 height 18
click at [593, 329] on li "The Bu Beef, Jumeirah 3 ID: 699215" at bounding box center [607, 325] width 349 height 23
type input "The Bu Beef, Jumeirah 3"
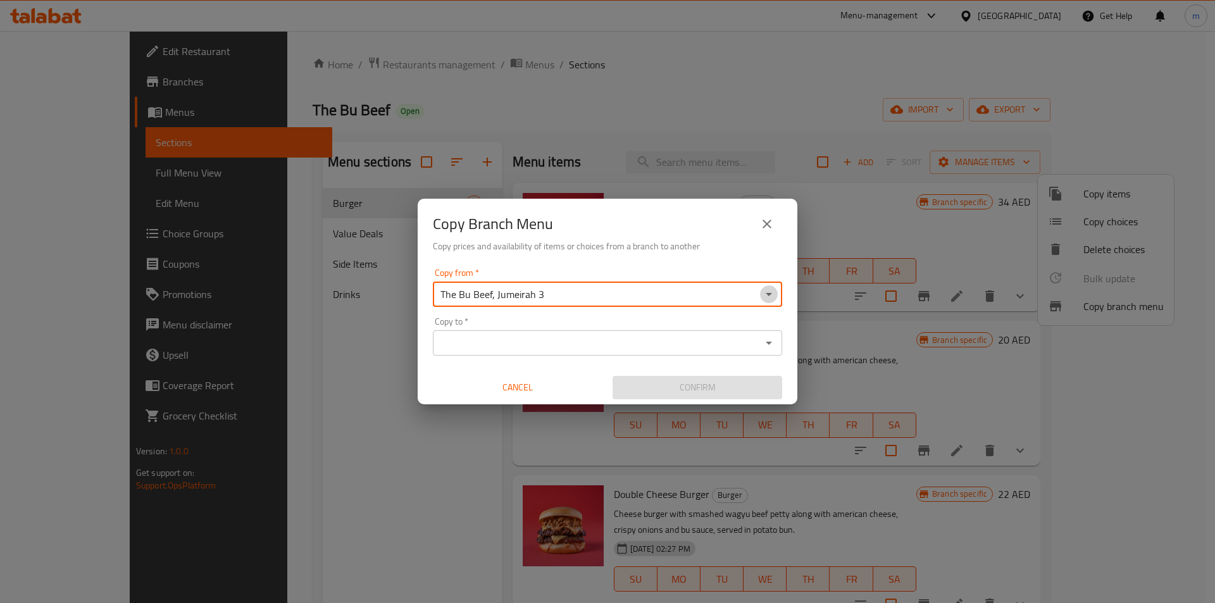
click at [769, 298] on icon "Open" at bounding box center [768, 294] width 15 height 15
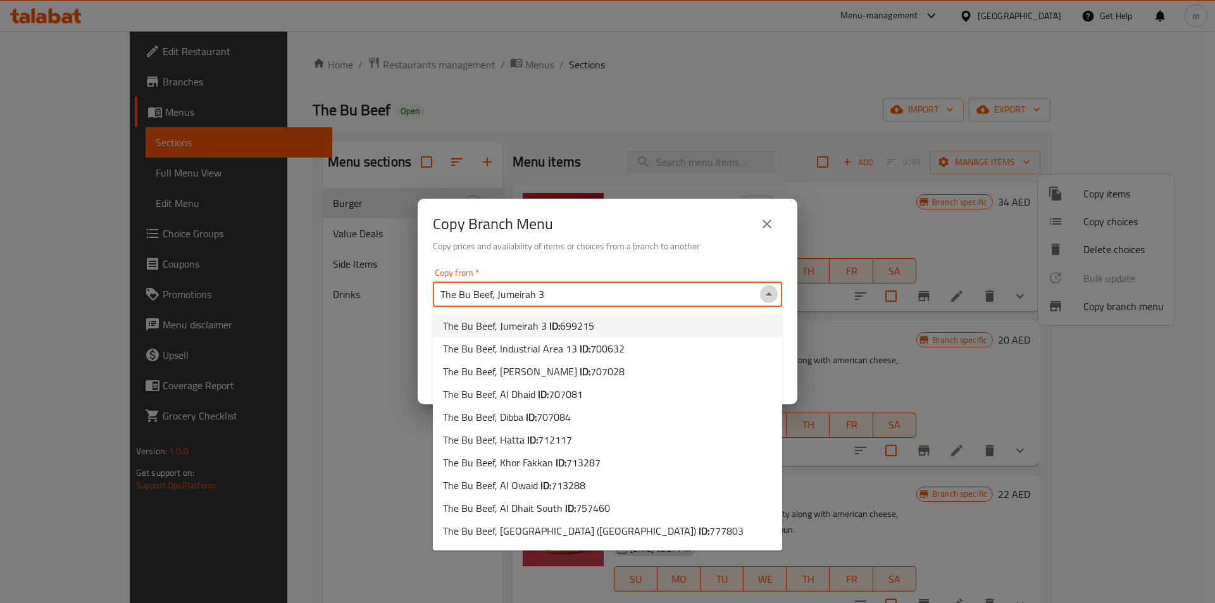
click at [769, 298] on icon "Close" at bounding box center [768, 294] width 15 height 15
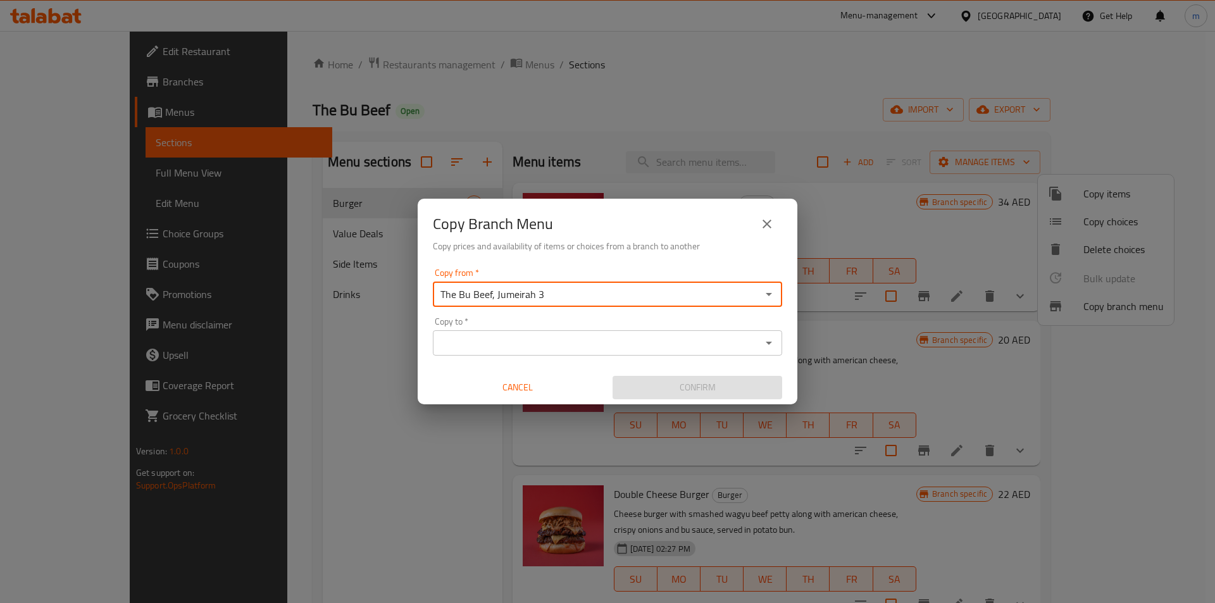
click at [641, 351] on input "Copy to   *" at bounding box center [596, 343] width 321 height 18
click at [498, 346] on input "Copy to   *" at bounding box center [596, 343] width 321 height 18
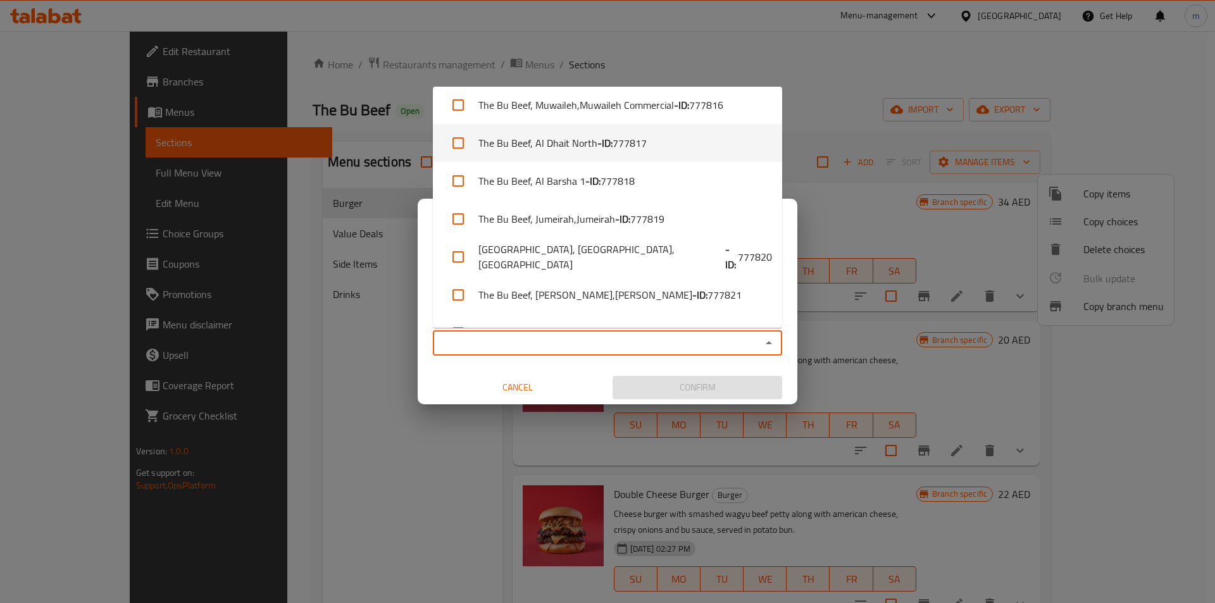
scroll to position [604, 0]
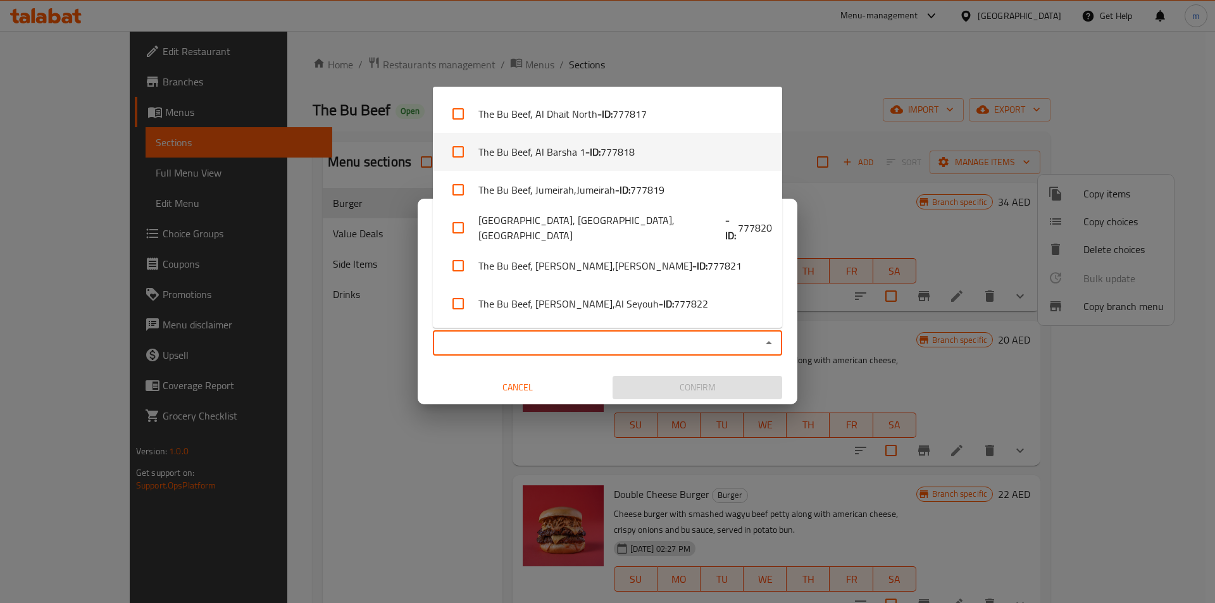
click at [612, 147] on span "777818" at bounding box center [617, 151] width 34 height 15
checkbox input "true"
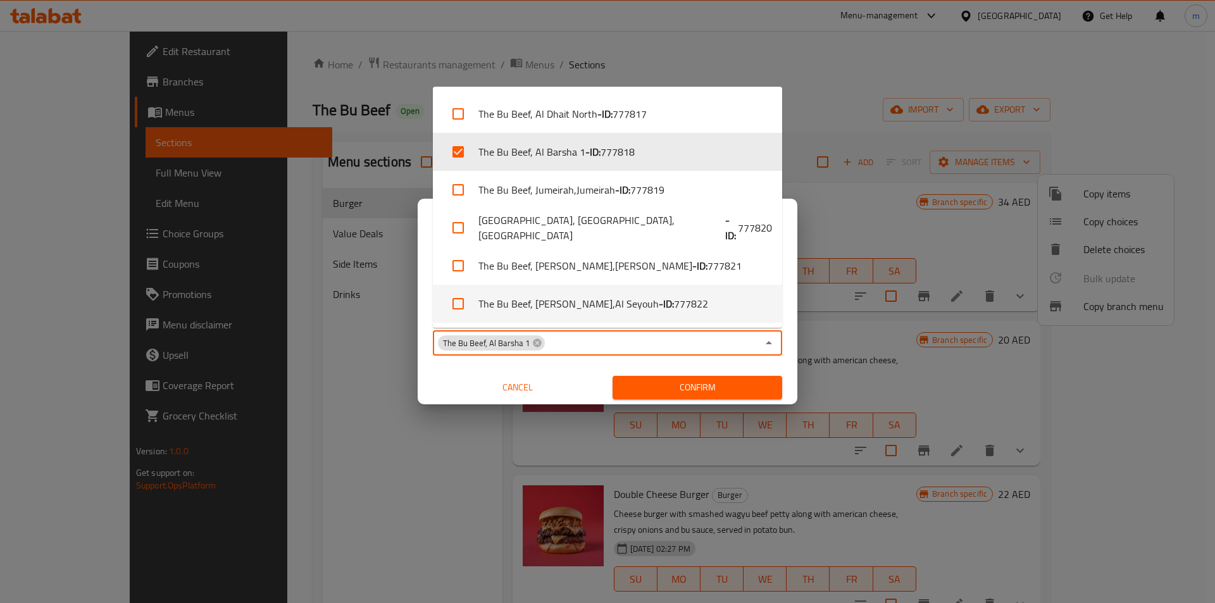
click at [644, 385] on span "Confirm" at bounding box center [696, 388] width 149 height 16
